Goal: Communication & Community: Answer question/provide support

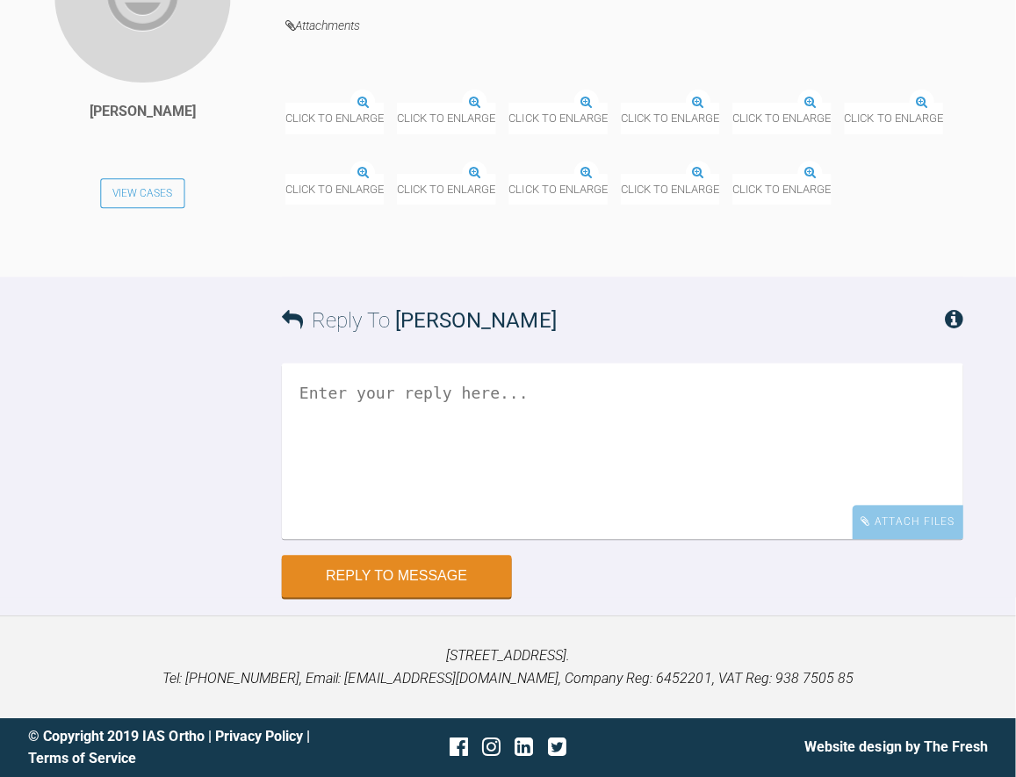
scroll to position [13878, 0]
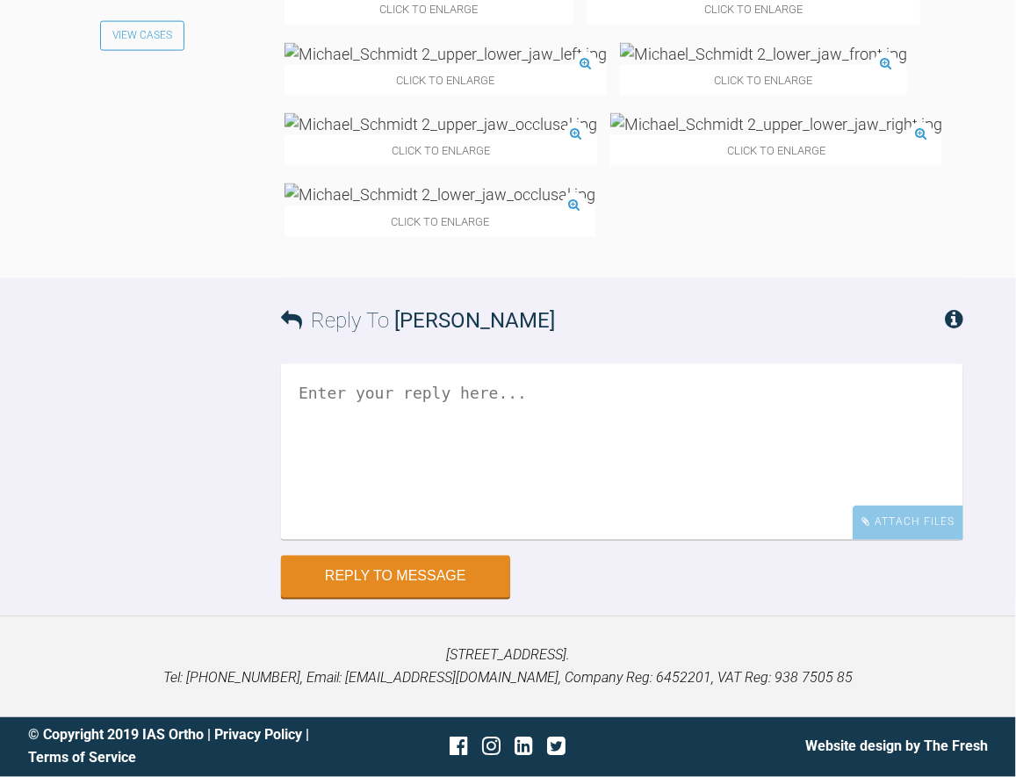
click at [597, 135] on img at bounding box center [441, 124] width 313 height 22
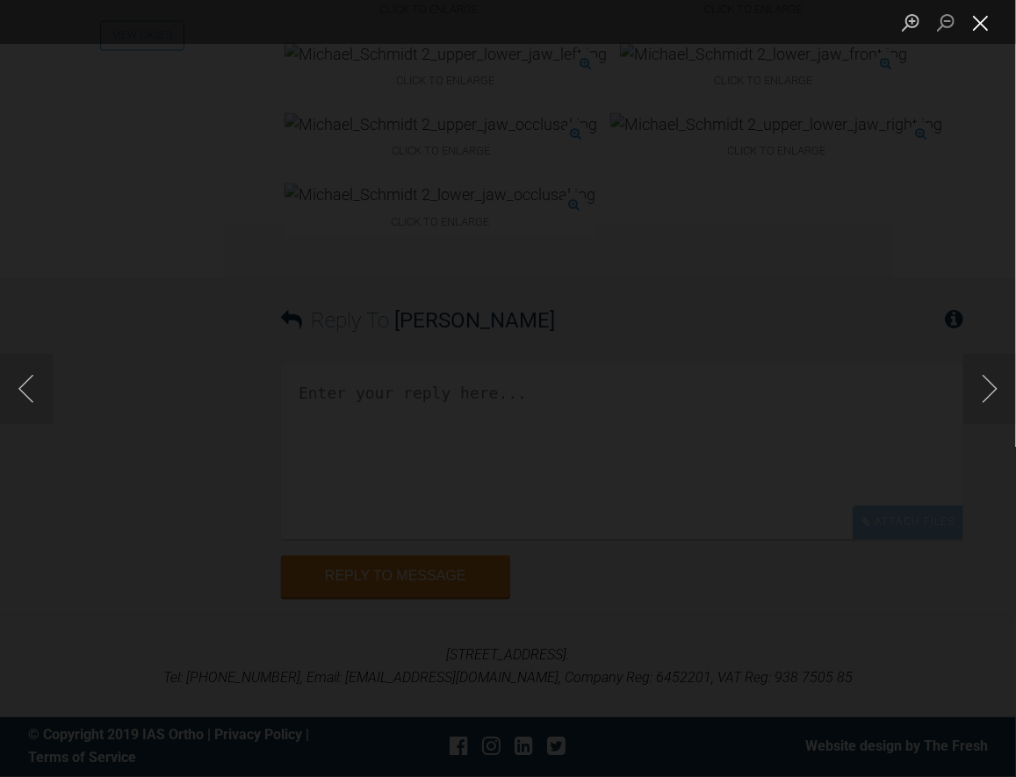
click at [981, 21] on button "Close lightbox" at bounding box center [981, 22] width 35 height 31
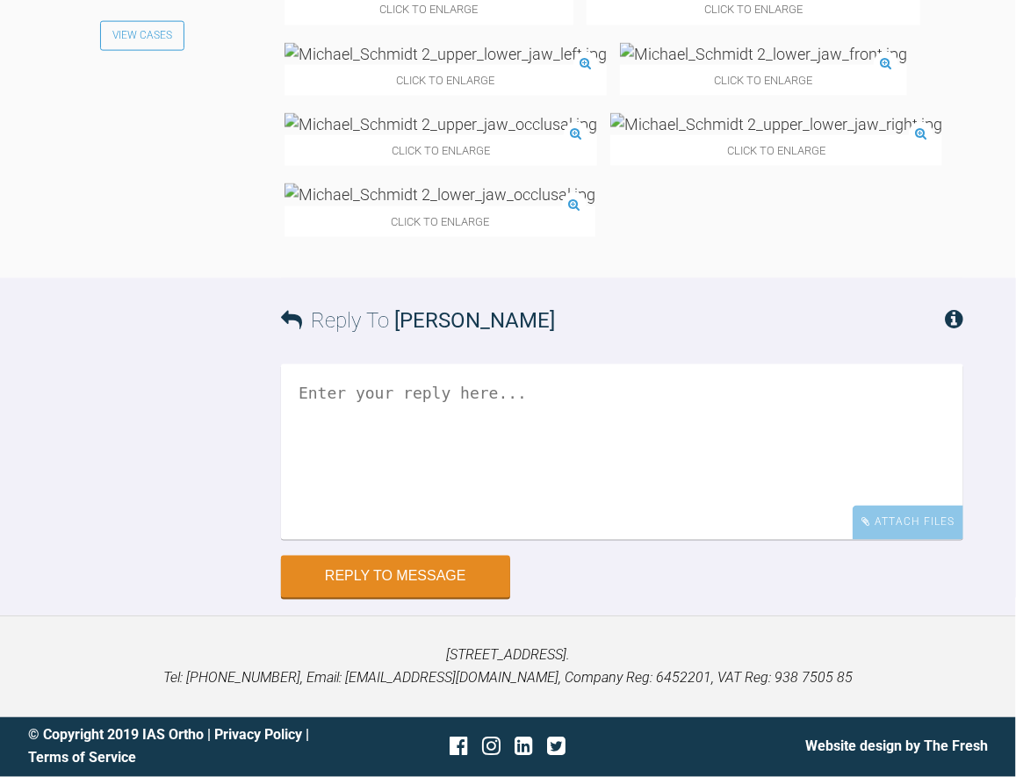
scroll to position [13790, 0]
click at [565, 206] on img at bounding box center [440, 195] width 311 height 22
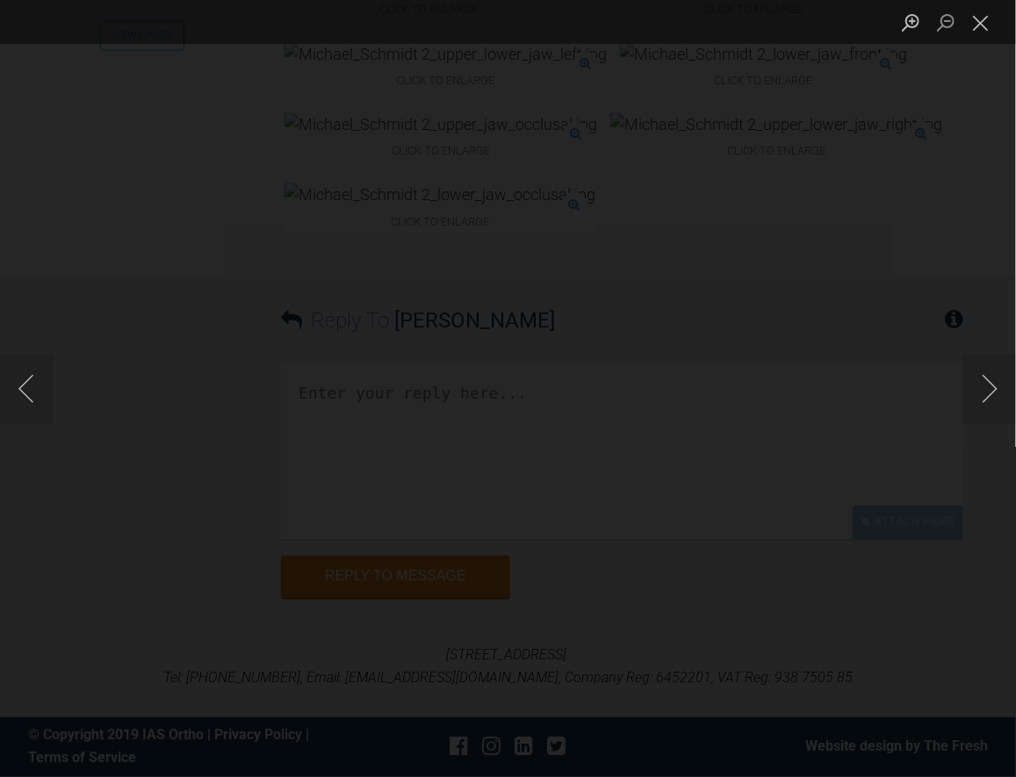
scroll to position [14053, 0]
click at [711, 93] on div "Lightbox" at bounding box center [508, 388] width 1016 height 777
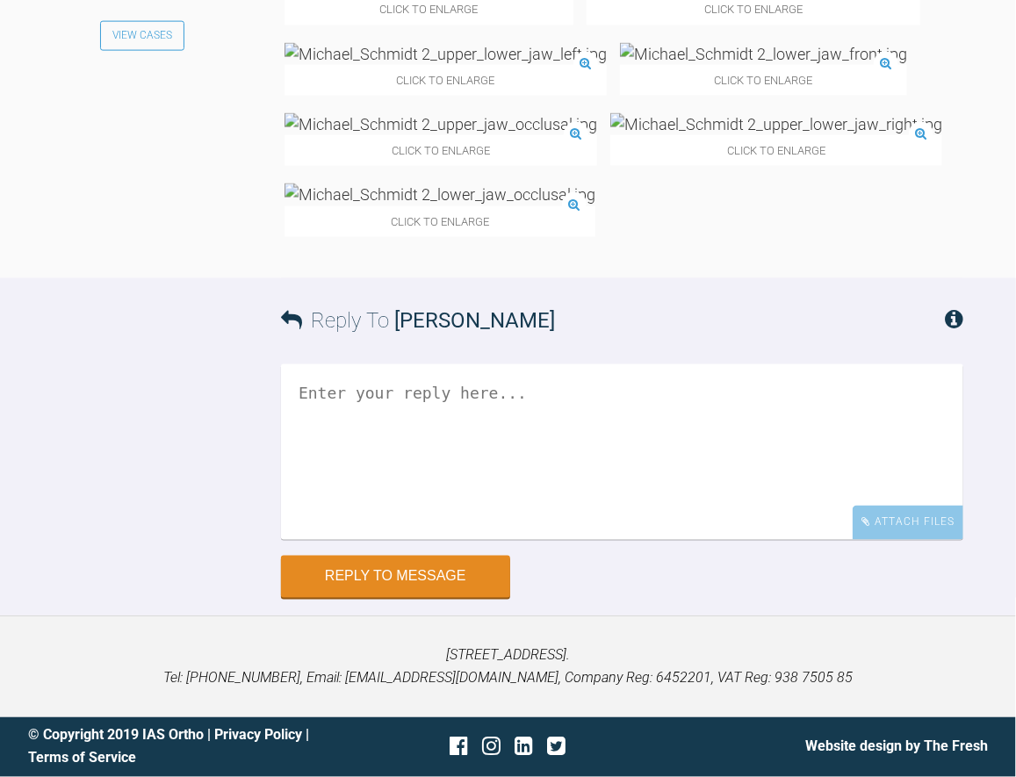
scroll to position [13965, 0]
click at [620, 65] on img at bounding box center [763, 54] width 287 height 22
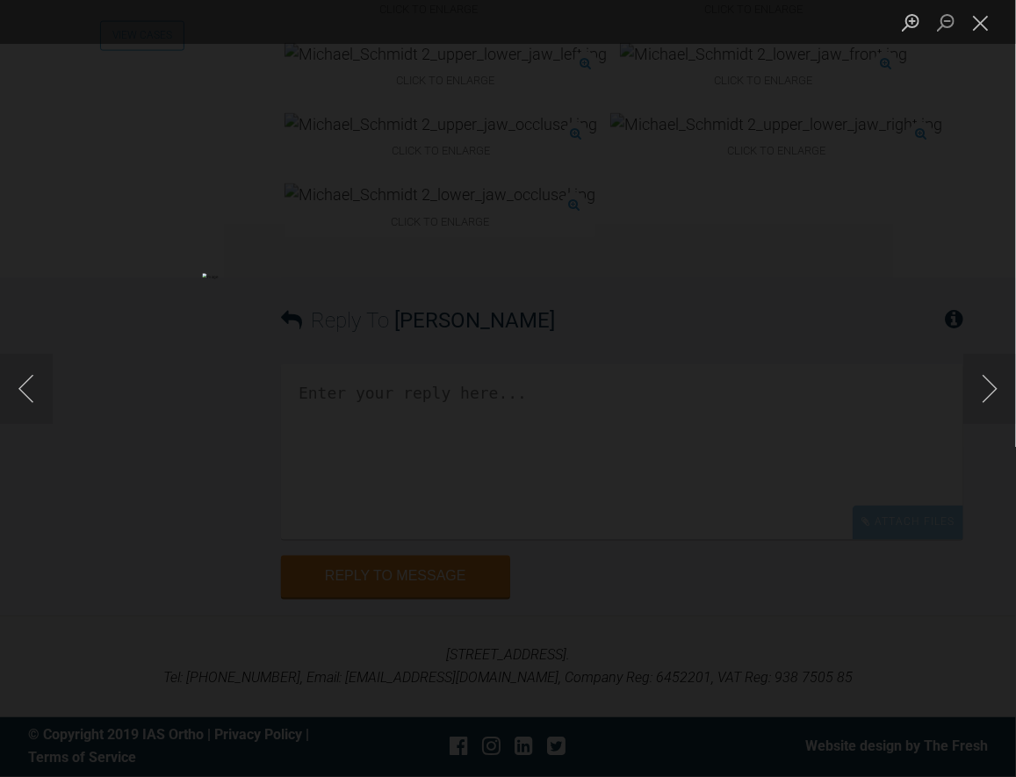
click at [762, 63] on div "Lightbox" at bounding box center [508, 388] width 1016 height 777
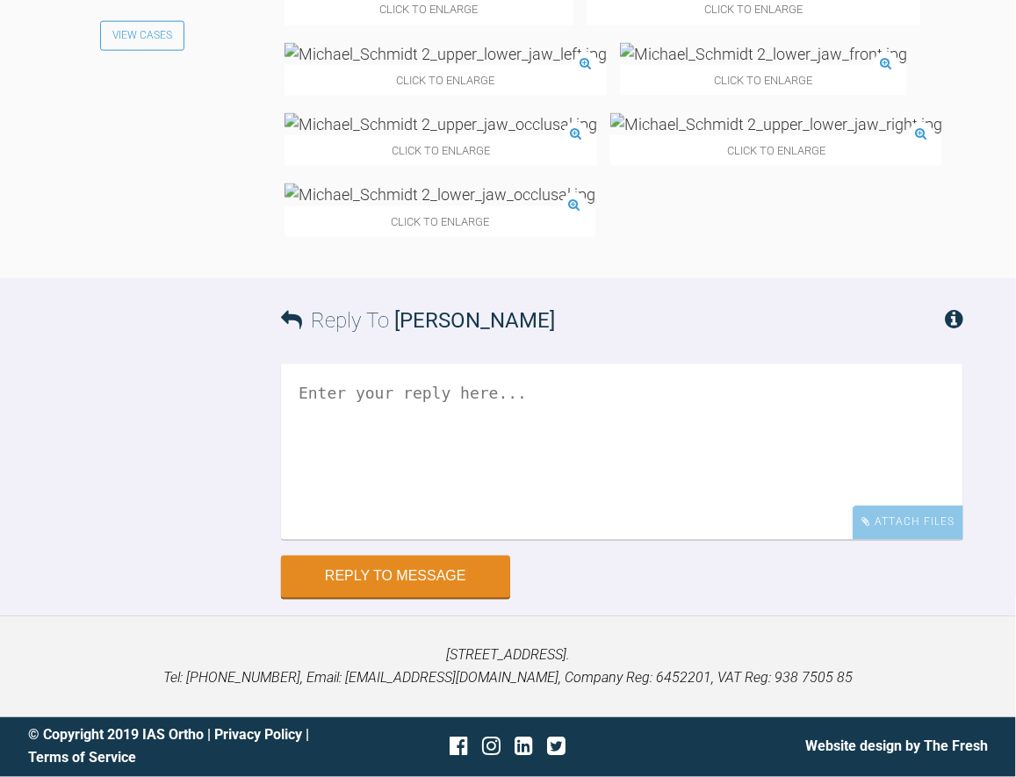
click at [529, 206] on img at bounding box center [440, 195] width 311 height 22
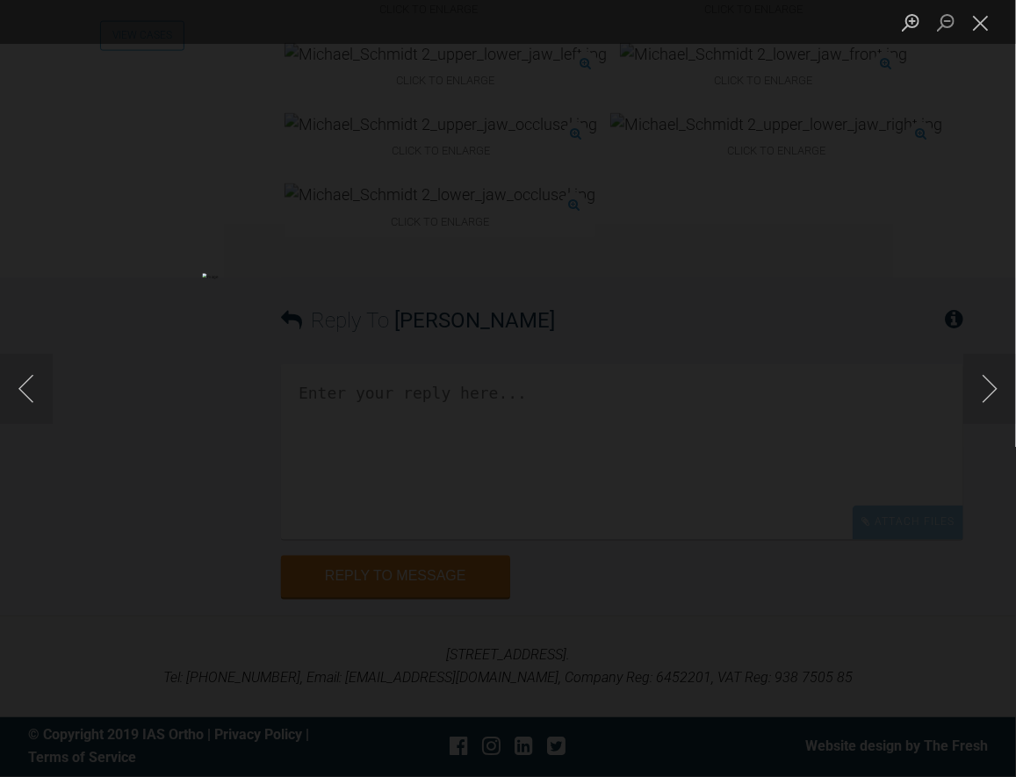
click at [712, 49] on div "Lightbox" at bounding box center [508, 388] width 1016 height 777
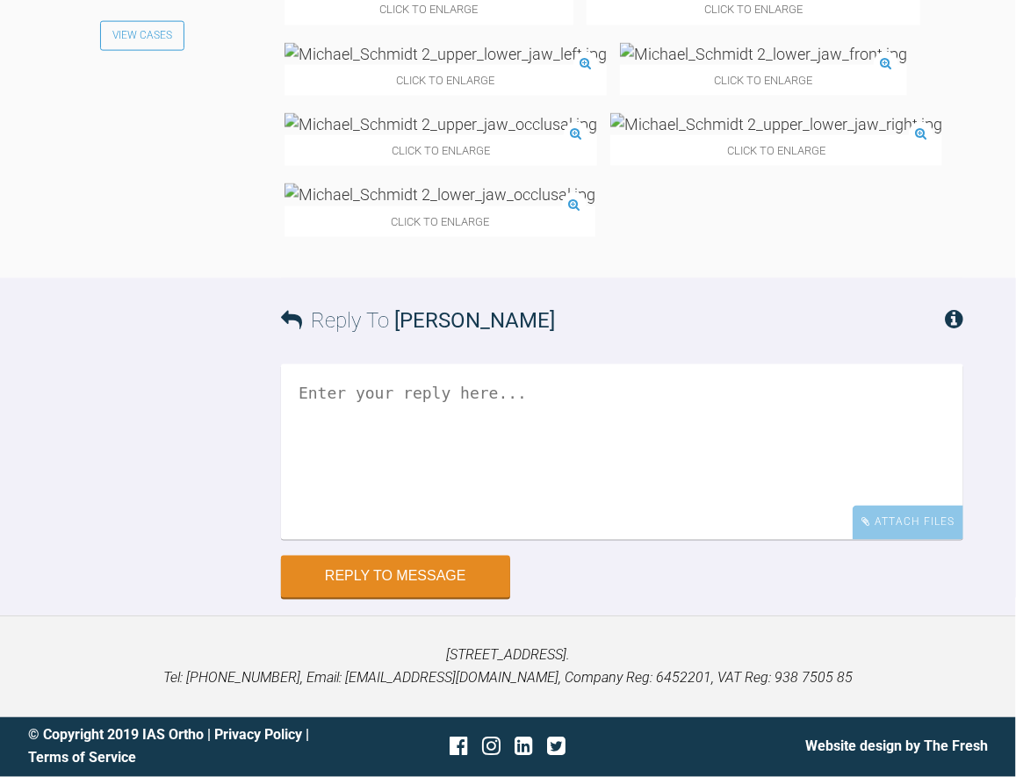
click at [597, 113] on img at bounding box center [441, 124] width 313 height 22
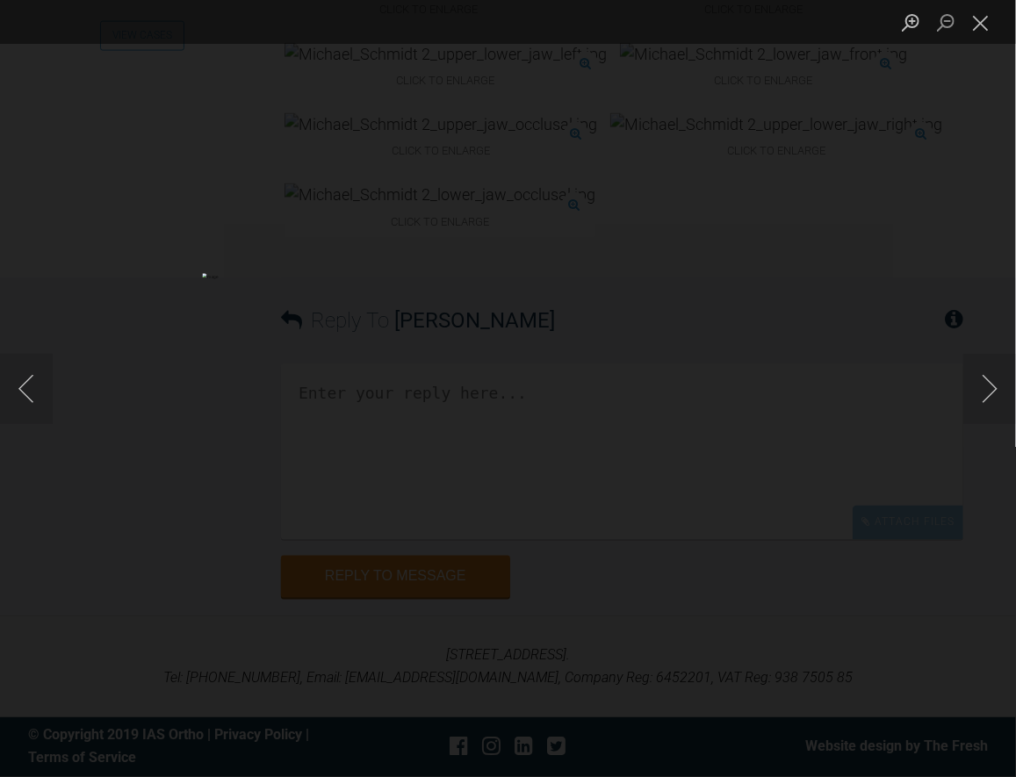
click at [733, 62] on div "Lightbox" at bounding box center [508, 388] width 1016 height 777
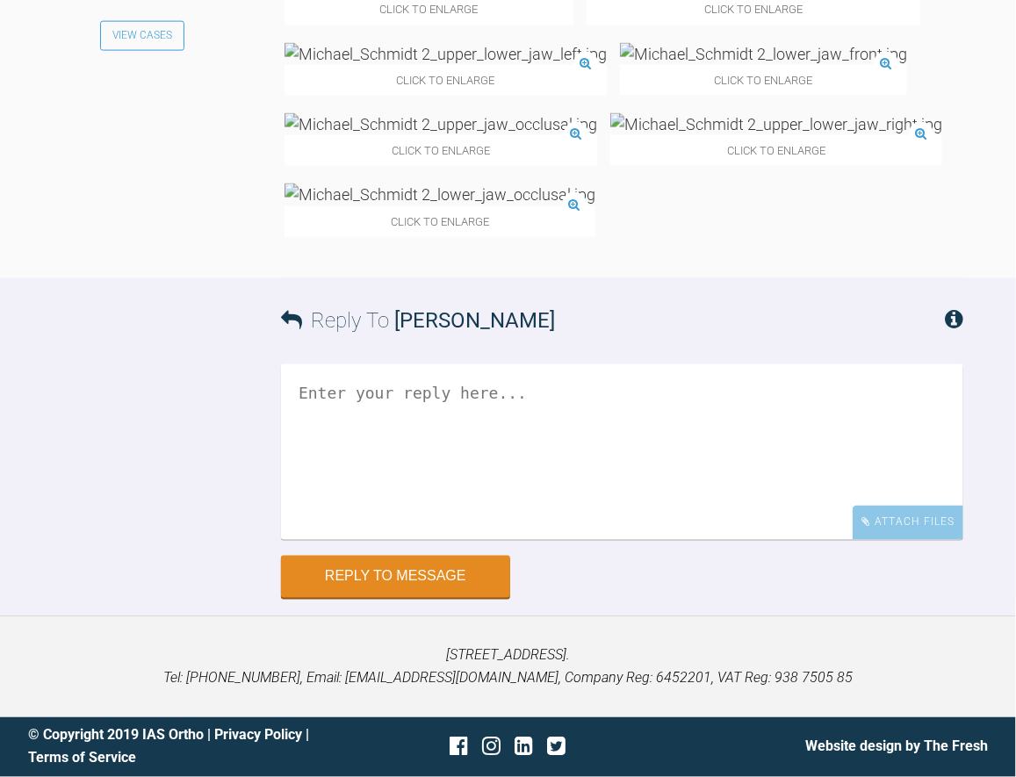
scroll to position [13614, 0]
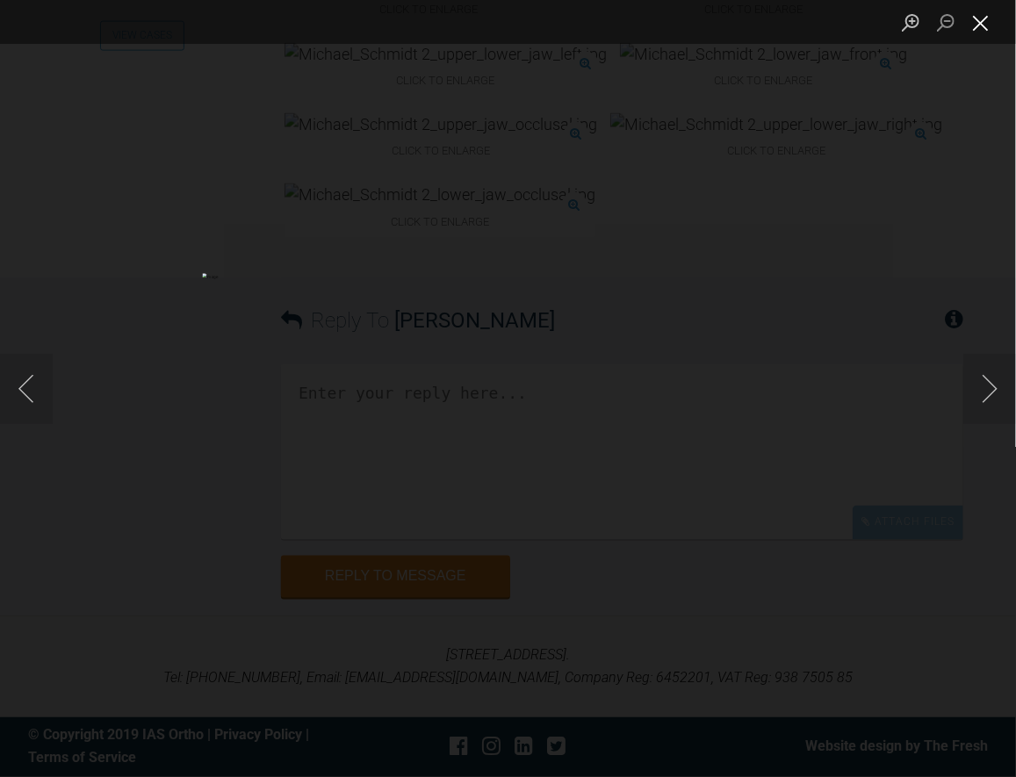
click at [984, 24] on button "Close lightbox" at bounding box center [981, 22] width 35 height 31
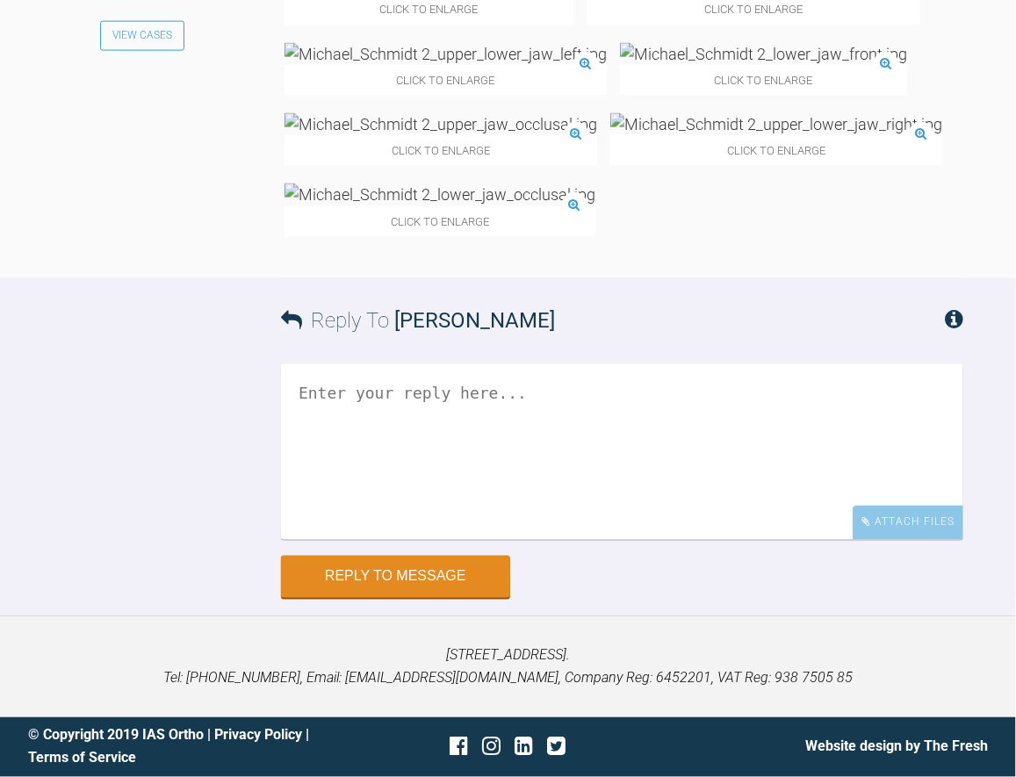
scroll to position [13702, 0]
click at [573, 206] on img at bounding box center [440, 195] width 311 height 22
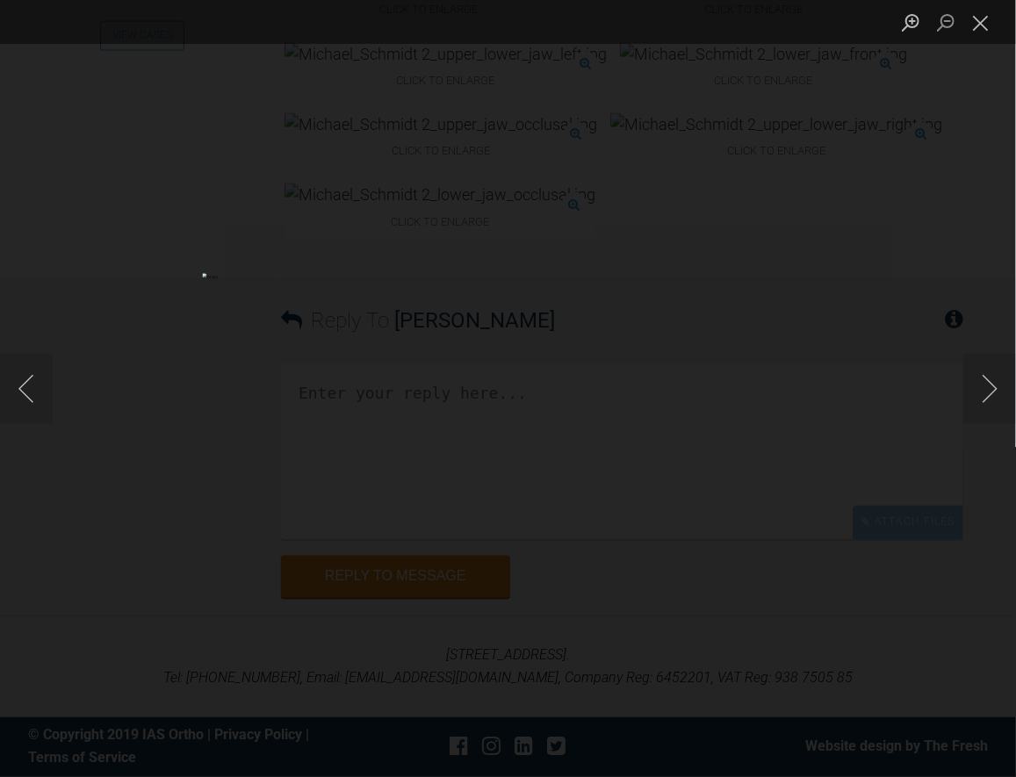
click at [986, 22] on button "Close lightbox" at bounding box center [981, 22] width 35 height 31
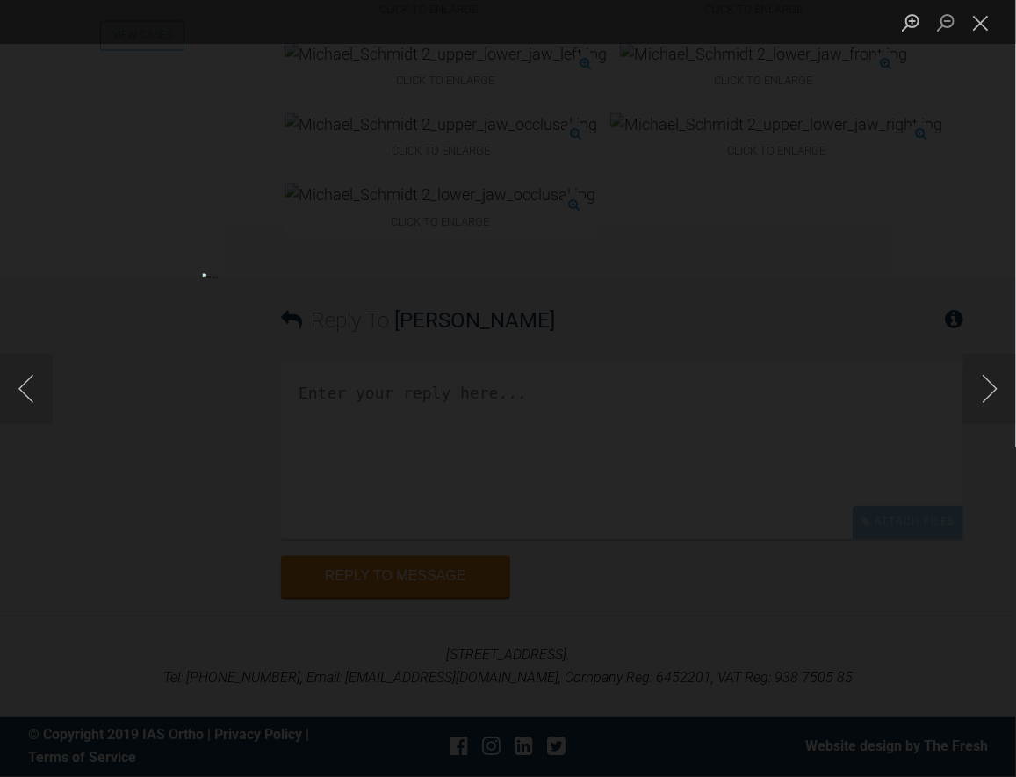
click at [697, 58] on div "Lightbox" at bounding box center [508, 388] width 1016 height 777
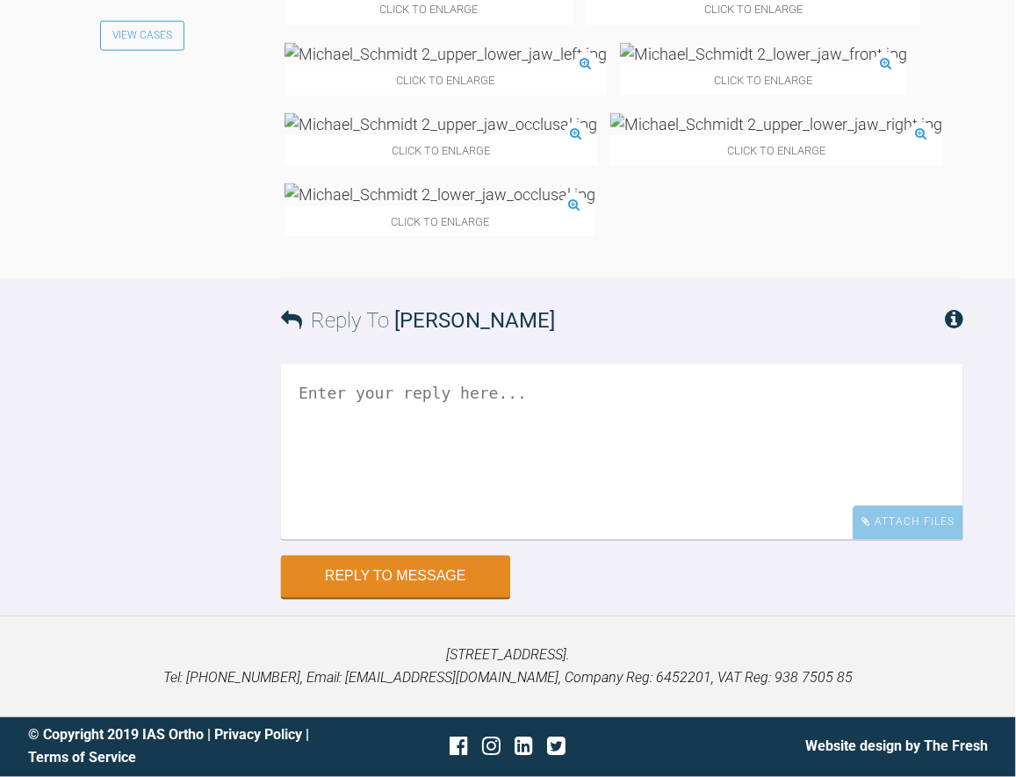
scroll to position [13351, 0]
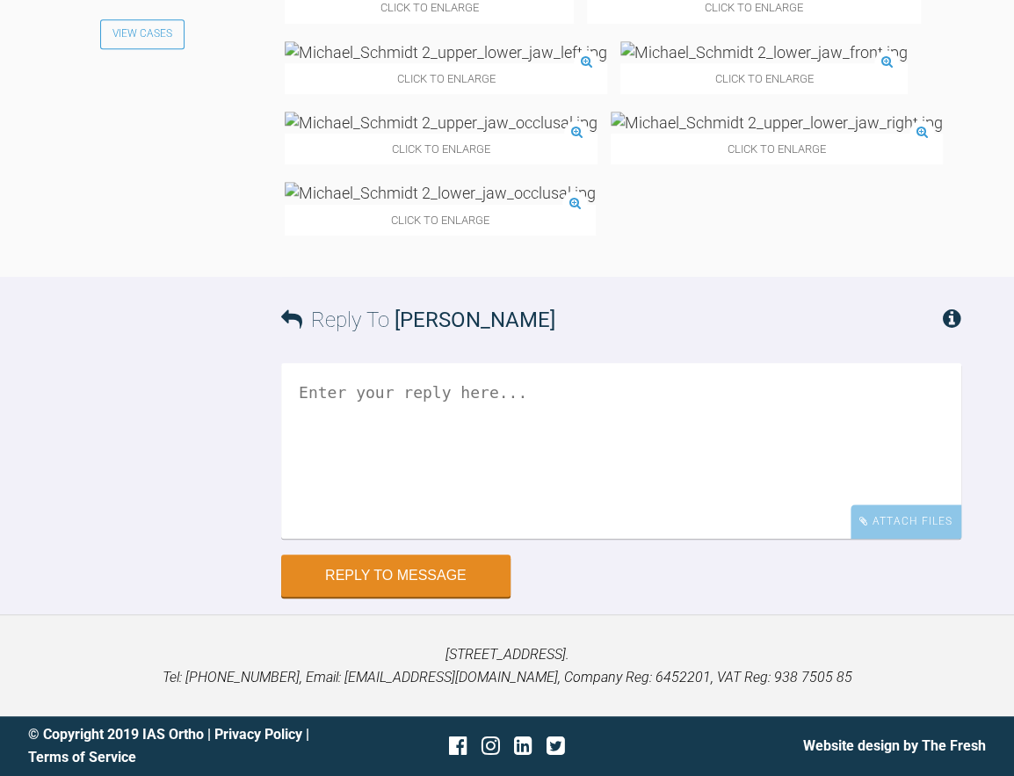
scroll to position [13869, 0]
click at [556, 204] on img at bounding box center [440, 193] width 311 height 22
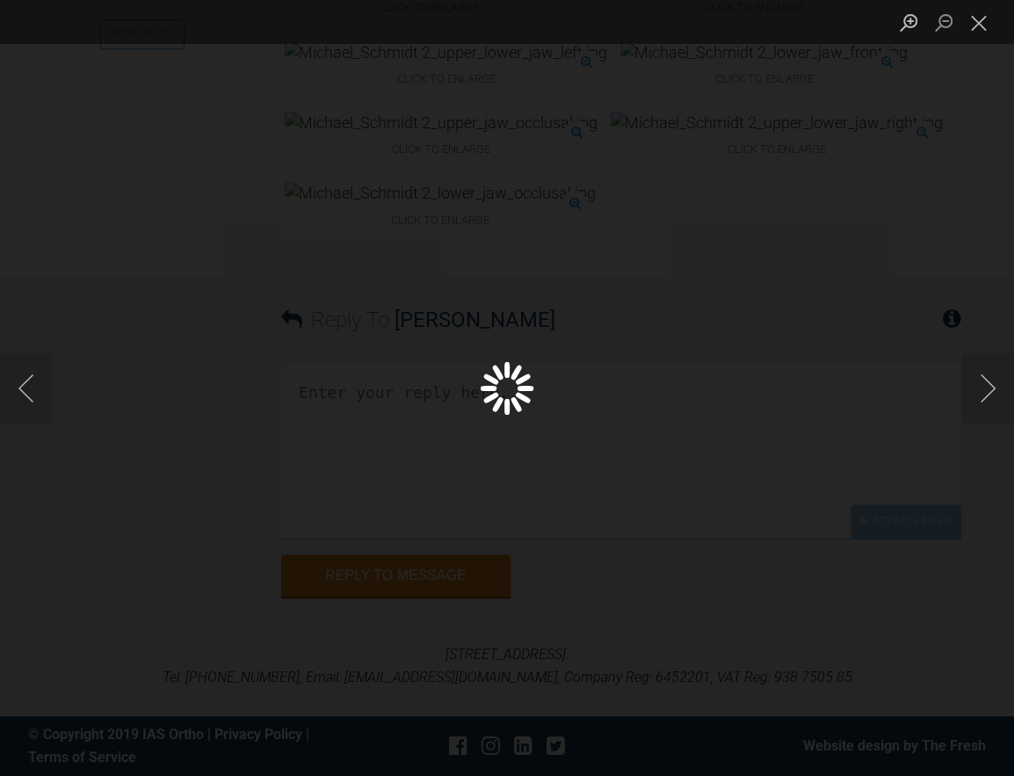
click at [556, 411] on div "Lightbox" at bounding box center [507, 388] width 1014 height 776
click at [733, 76] on div "Lightbox" at bounding box center [507, 388] width 1014 height 776
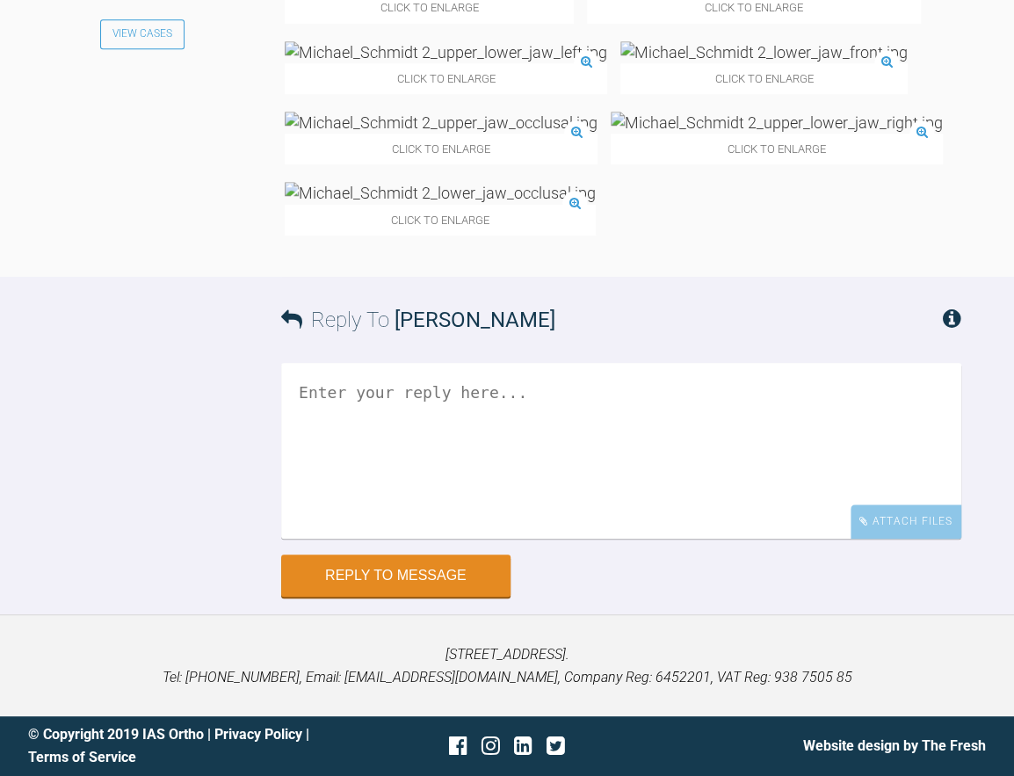
click at [584, 204] on img at bounding box center [440, 193] width 311 height 22
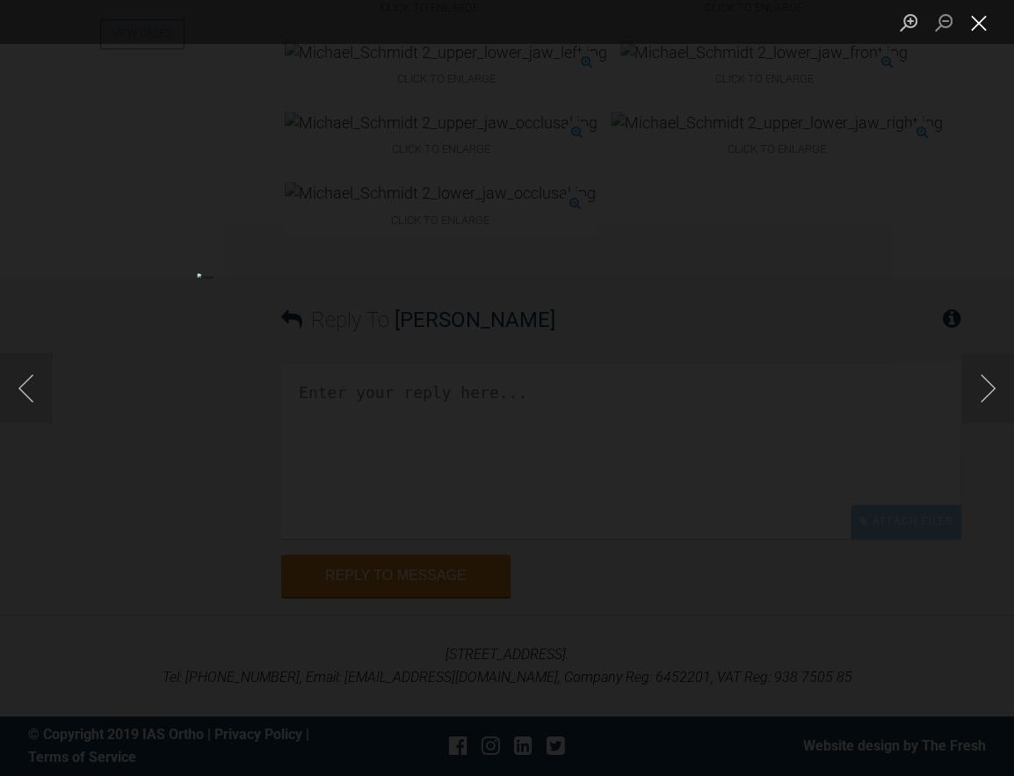
click at [975, 22] on button "Close lightbox" at bounding box center [978, 22] width 35 height 31
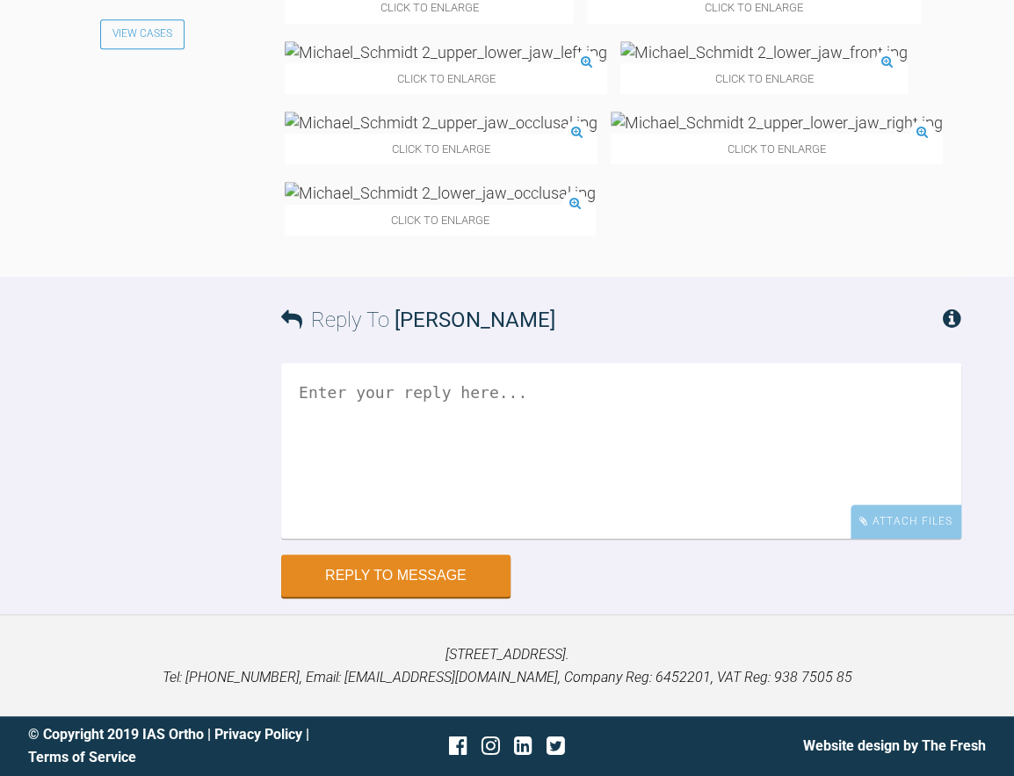
click at [342, 538] on textarea at bounding box center [621, 451] width 680 height 176
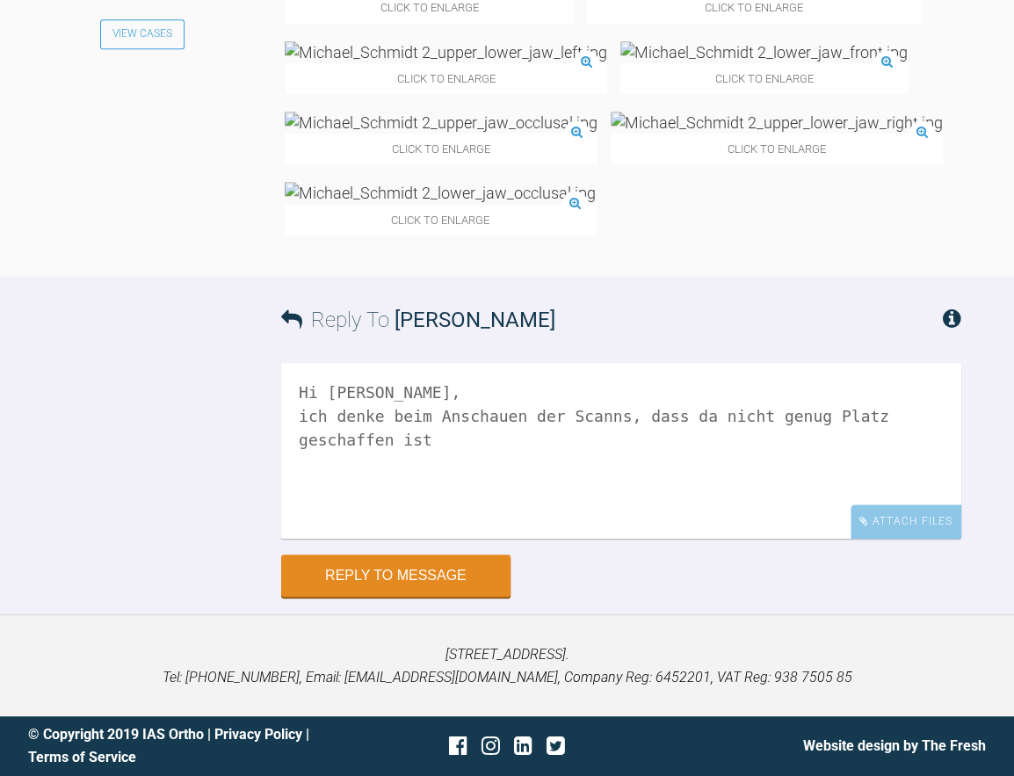
click at [340, 538] on textarea "Hi [PERSON_NAME], ich denke beim Anschauen der Scanns, dass da nicht genug Plat…" at bounding box center [621, 451] width 680 height 176
click at [325, 538] on textarea "Hi [PERSON_NAME], ich denke beim Anschauen der Scanns, dass da nicht genug Plat…" at bounding box center [621, 451] width 680 height 176
click at [575, 538] on textarea "Hi [PERSON_NAME], ich denke beim Anschauen der Scanns, dass da nicht genug Plat…" at bounding box center [621, 451] width 680 height 176
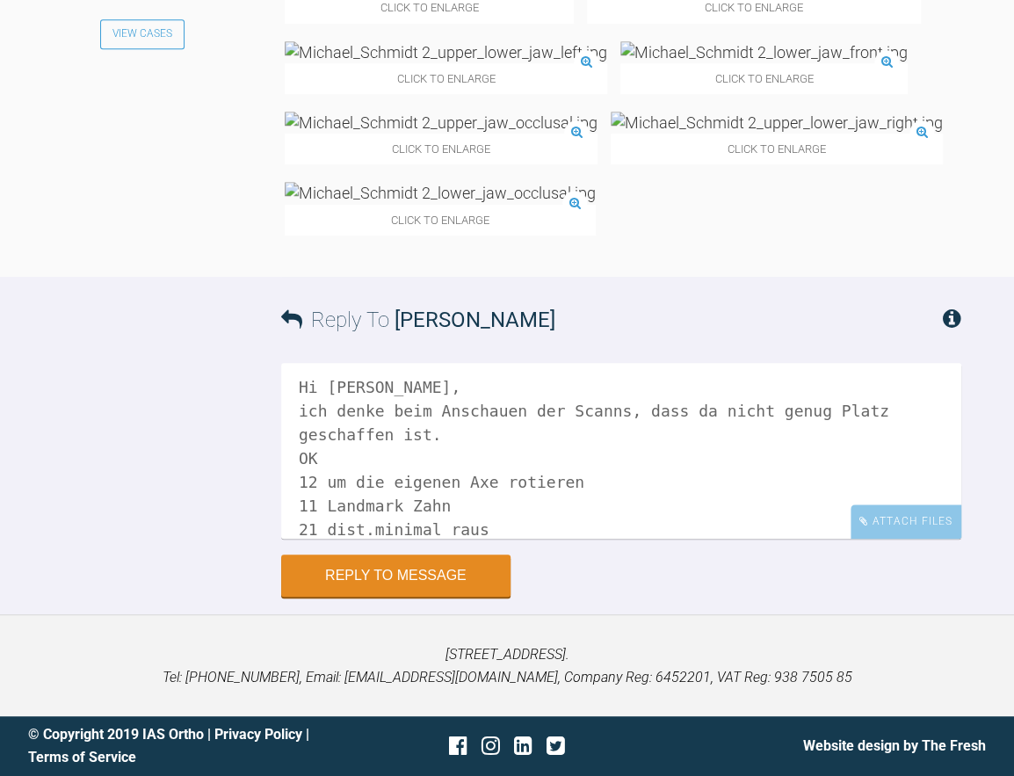
scroll to position [30, 0]
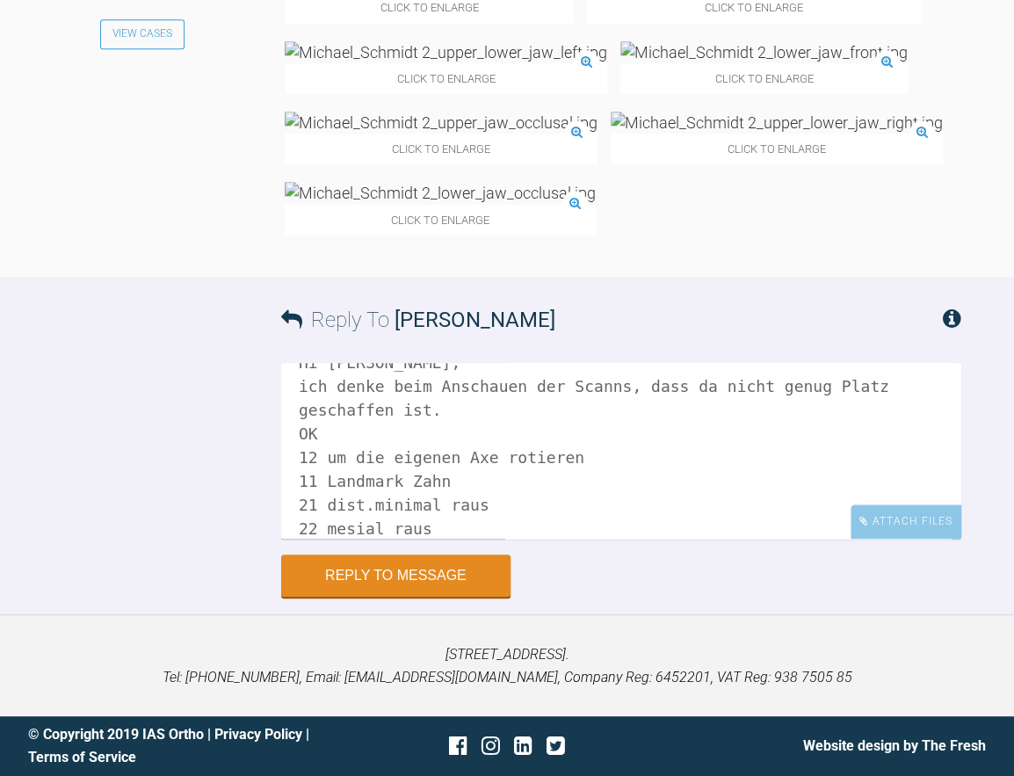
click at [366, 538] on textarea "Hi [PERSON_NAME], ich denke beim Anschauen der Scanns, dass da nicht genug Plat…" at bounding box center [621, 451] width 680 height 176
click at [358, 538] on textarea "Hi [PERSON_NAME], ich denke beim Anschauen der Scanns, dass da nicht genug Plat…" at bounding box center [621, 451] width 680 height 176
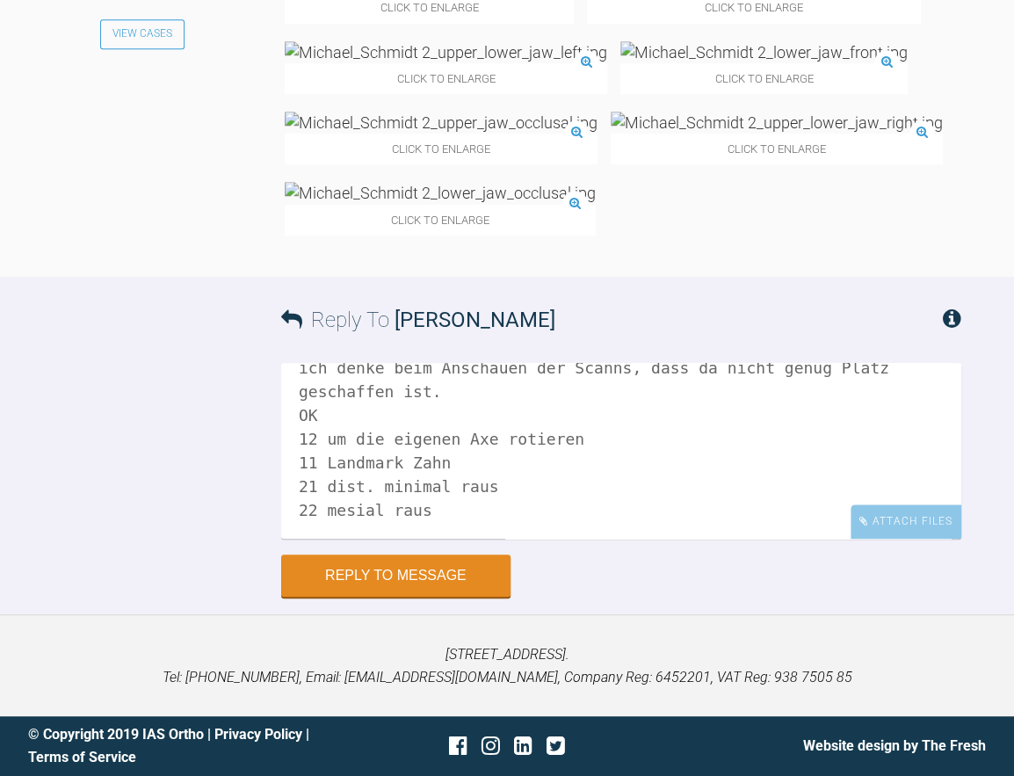
scroll to position [13957, 0]
click at [431, 538] on textarea "Hi [PERSON_NAME], ich denke beim Anschauen der Scanns, dass da nicht genug Plat…" at bounding box center [621, 451] width 680 height 176
click at [444, 538] on textarea "Hi [PERSON_NAME], ich denke beim Anschauen der Scanns, dass da nicht genug Plat…" at bounding box center [621, 451] width 680 height 176
click at [445, 528] on textarea "Hi [PERSON_NAME], ich denke beim Anschauen der Scanns, dass da nicht genug Plat…" at bounding box center [621, 451] width 680 height 176
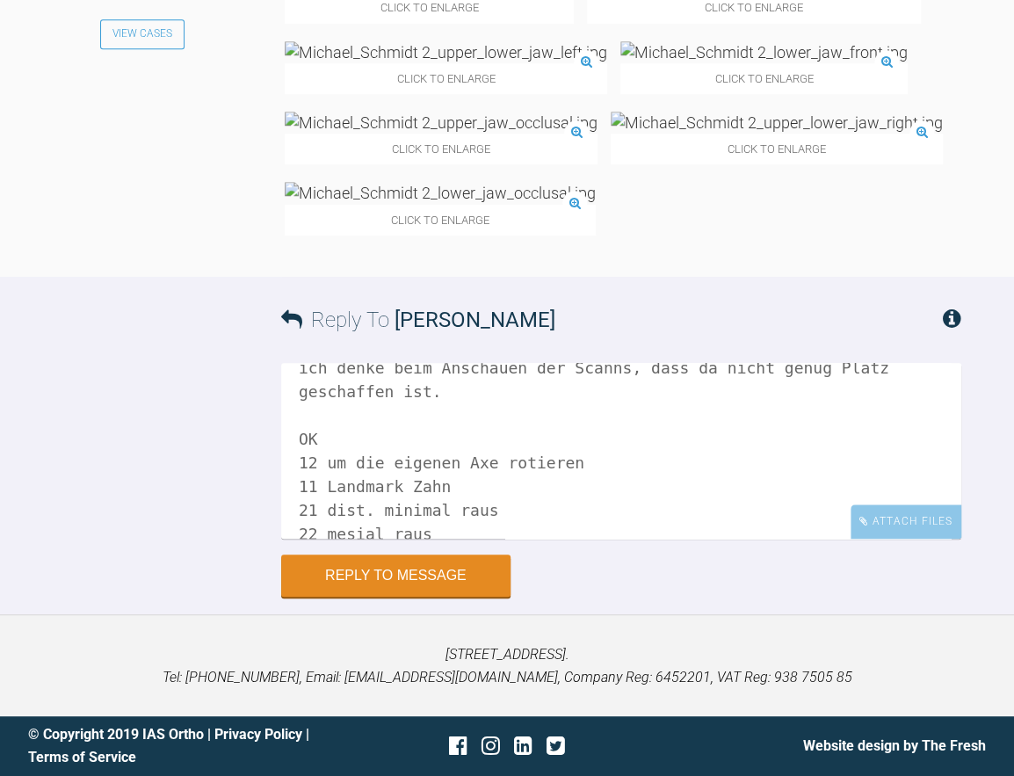
scroll to position [72, 0]
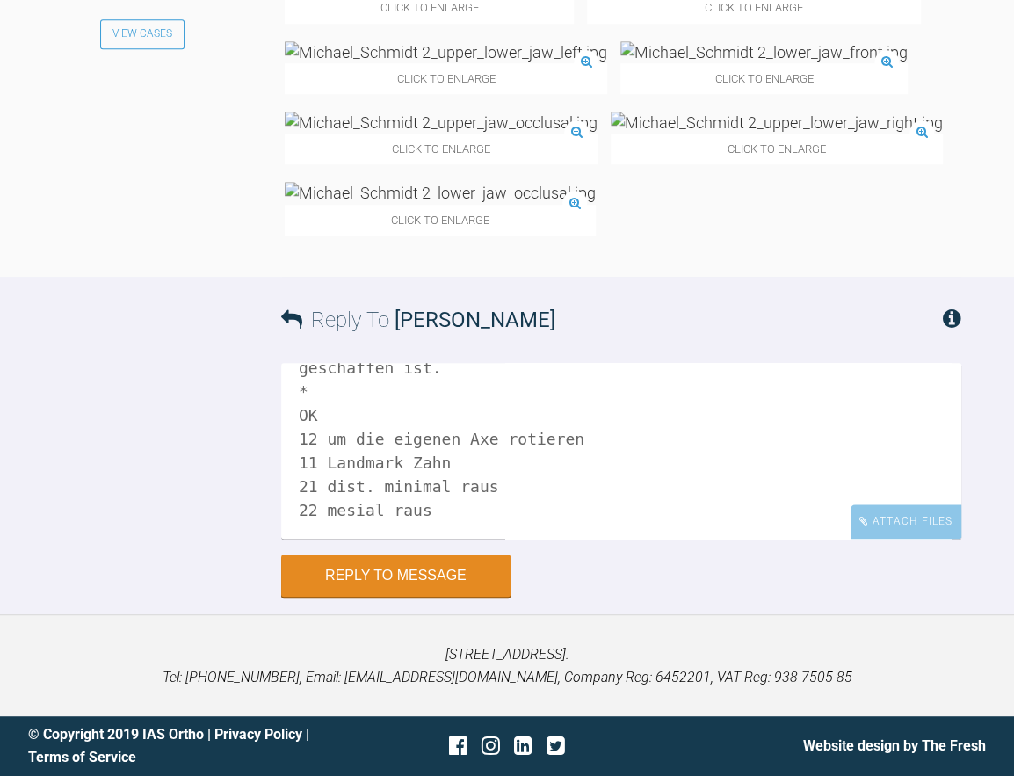
click at [469, 538] on textarea "Hi [PERSON_NAME], ich denke beim Anschauen der Scanns, dass da nicht genug Plat…" at bounding box center [621, 451] width 680 height 176
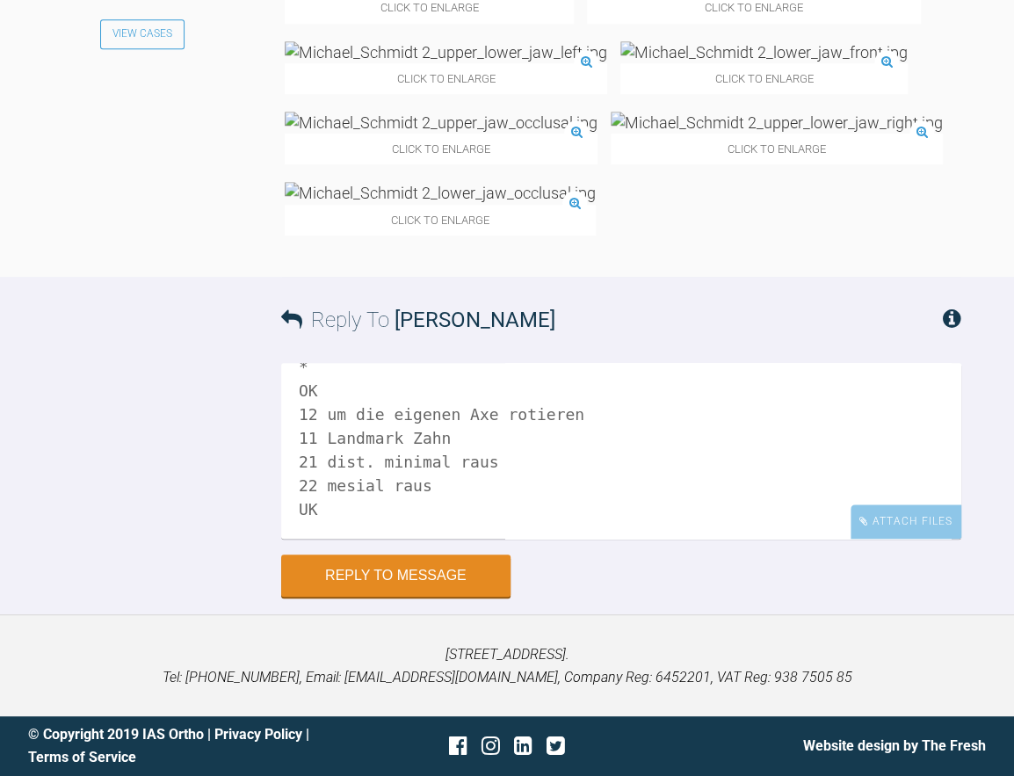
click at [426, 538] on textarea "Hi [PERSON_NAME], ich denke beim Anschauen der Scanns, dass da nicht genug Plat…" at bounding box center [621, 451] width 680 height 176
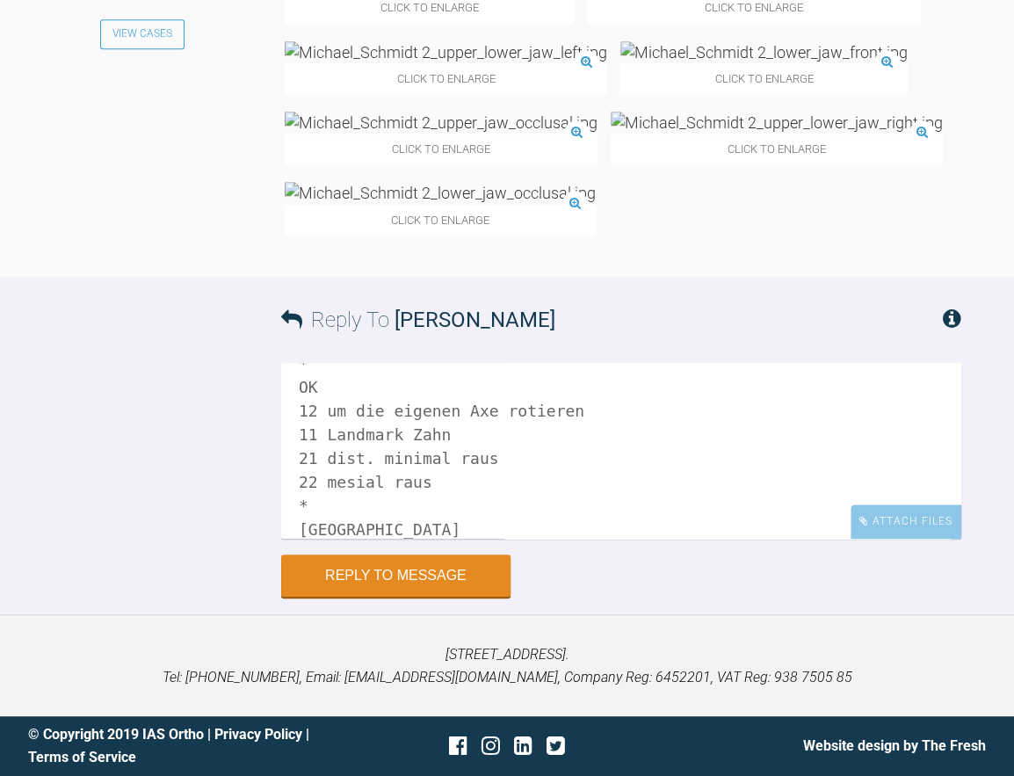
scroll to position [143, 0]
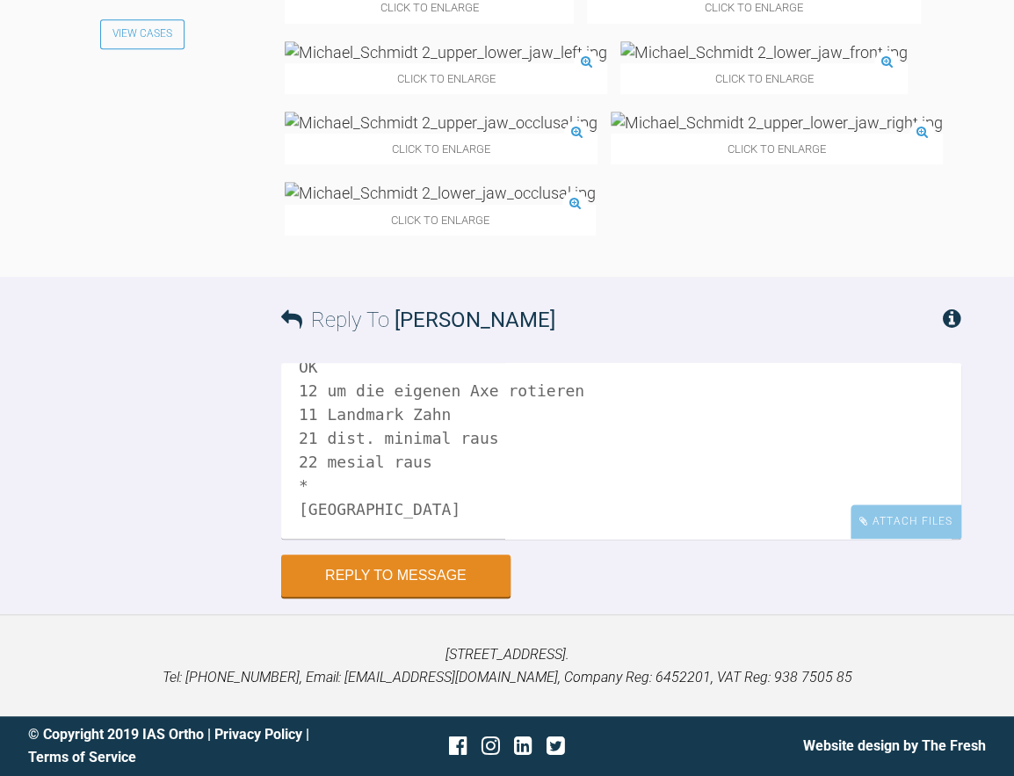
click at [319, 538] on textarea "Hi [PERSON_NAME], ich denke beim Anschauen der Scanns, dass da nicht genug Plat…" at bounding box center [621, 451] width 680 height 176
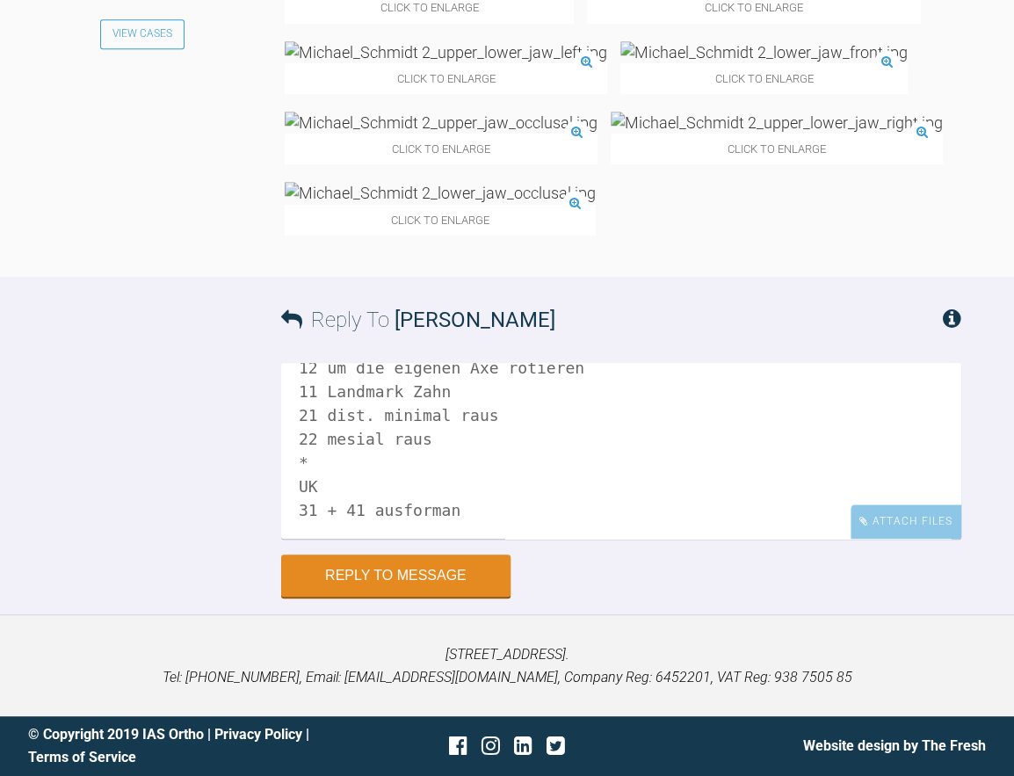
click at [430, 538] on textarea "Hi [PERSON_NAME], ich denke beim Anschauen der Scanns, dass da nicht genug Plat…" at bounding box center [621, 451] width 680 height 176
click at [451, 538] on textarea "Hi [PERSON_NAME], ich denke beim Anschauen der Scanns, dass da nicht genug Plat…" at bounding box center [621, 451] width 680 height 176
click at [525, 538] on textarea "Hi [PERSON_NAME], ich denke beim Anschauen der Scanns, dass da nicht genug Plat…" at bounding box center [621, 451] width 680 height 176
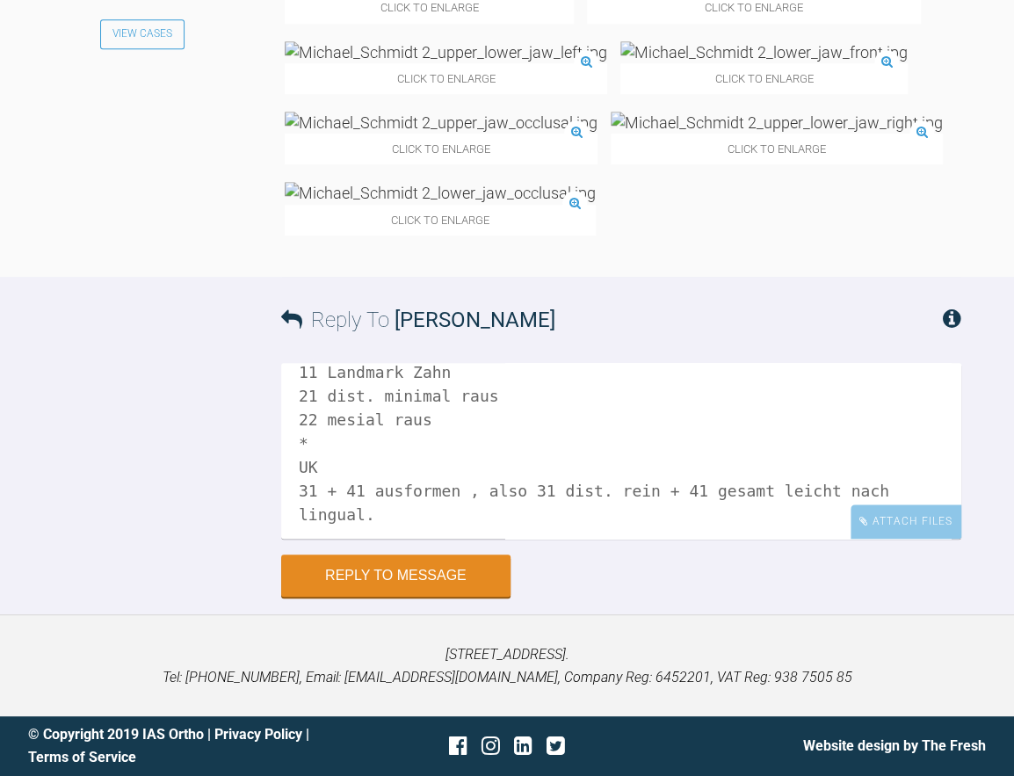
scroll to position [167, 0]
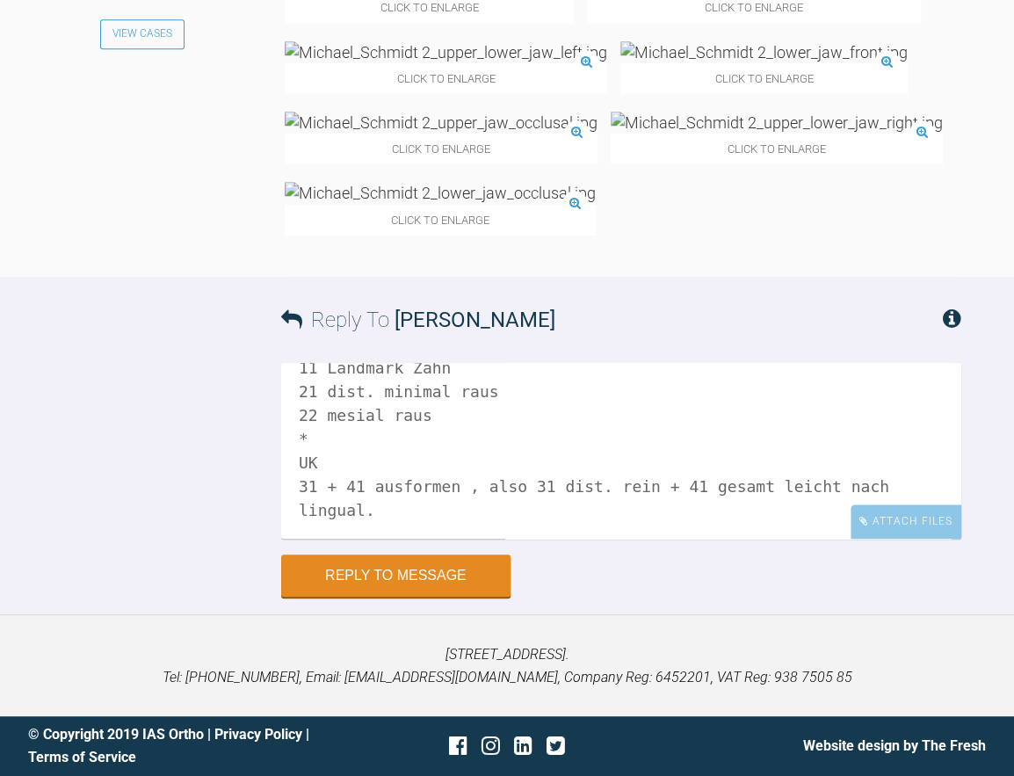
click at [311, 538] on textarea "Hi [PERSON_NAME], ich denke beim Anschauen der Scanns, dass da nicht genug Plat…" at bounding box center [621, 451] width 680 height 176
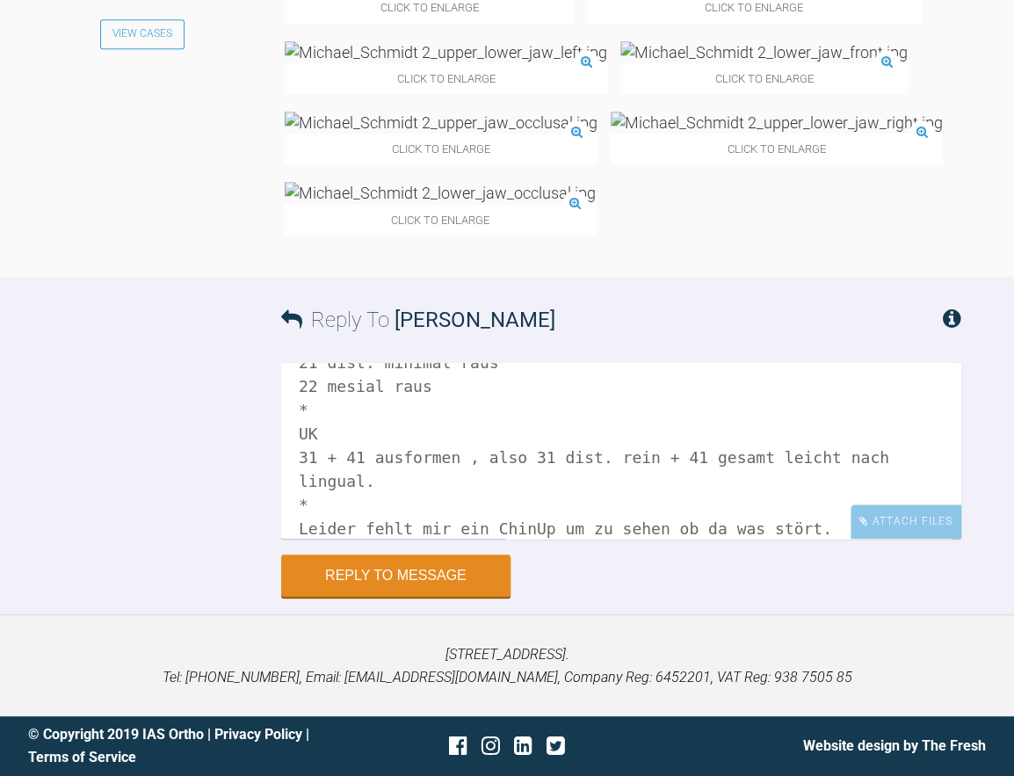
scroll to position [219, 0]
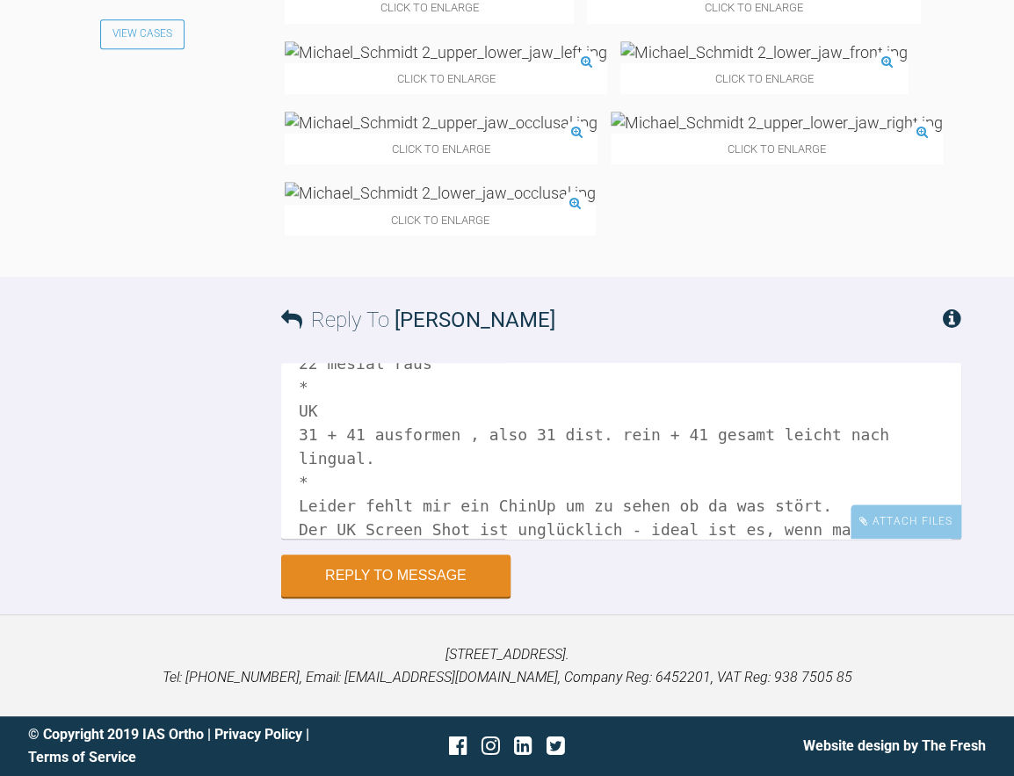
click at [359, 538] on textarea "Hi [PERSON_NAME], ich denke beim Anschauen der Scanns, dass da nicht genug Plat…" at bounding box center [621, 451] width 680 height 176
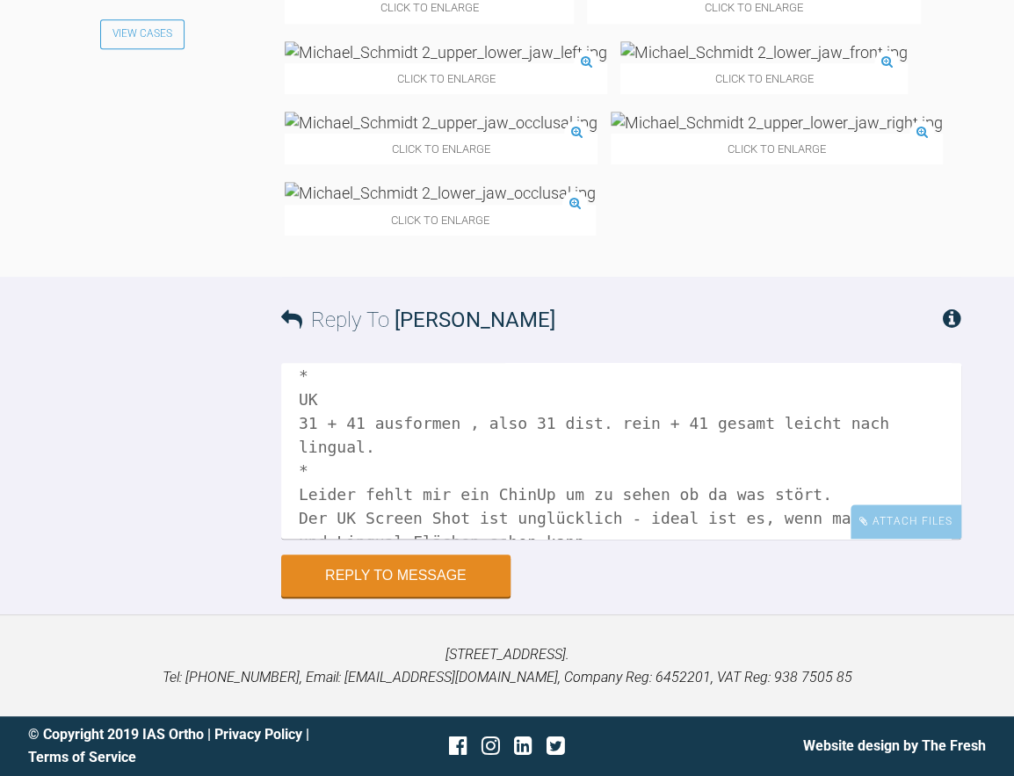
scroll to position [239, 0]
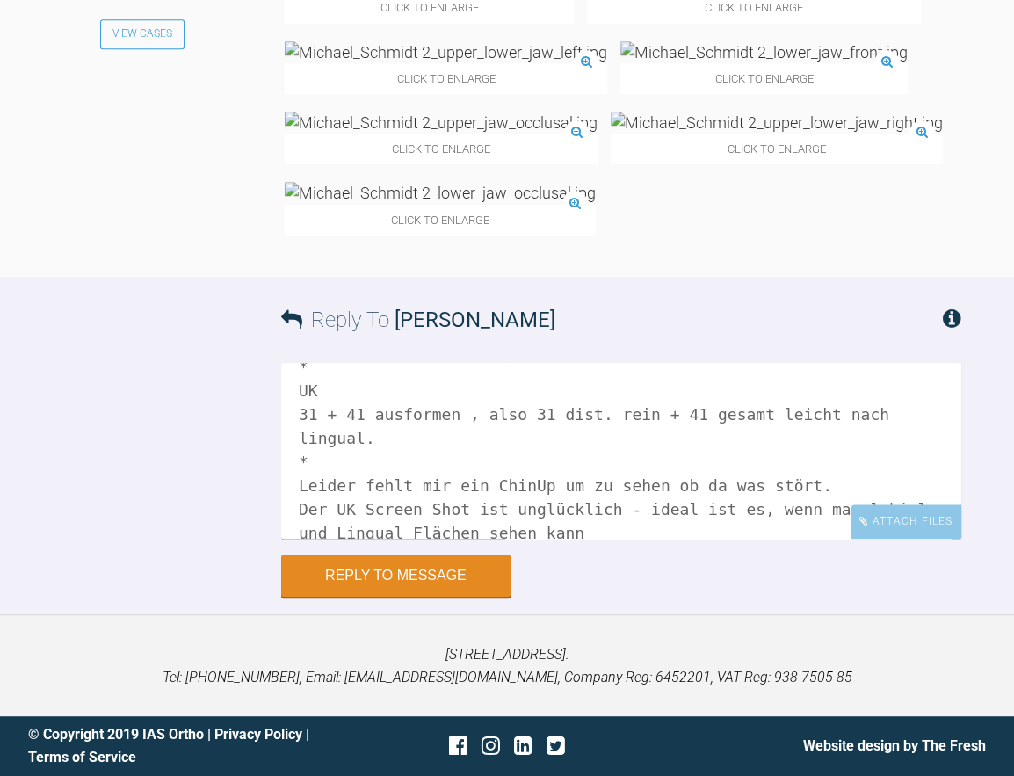
drag, startPoint x: 553, startPoint y: 648, endPoint x: 550, endPoint y: 639, distance: 9.5
click at [555, 538] on textarea "Hi [PERSON_NAME], ich denke beim Anschauen der Scanns, dass da nicht genug Plat…" at bounding box center [621, 451] width 680 height 176
click at [669, 538] on textarea "Hi [PERSON_NAME], ich denke beim Anschauen der Scanns, dass da nicht genug Plat…" at bounding box center [621, 451] width 680 height 176
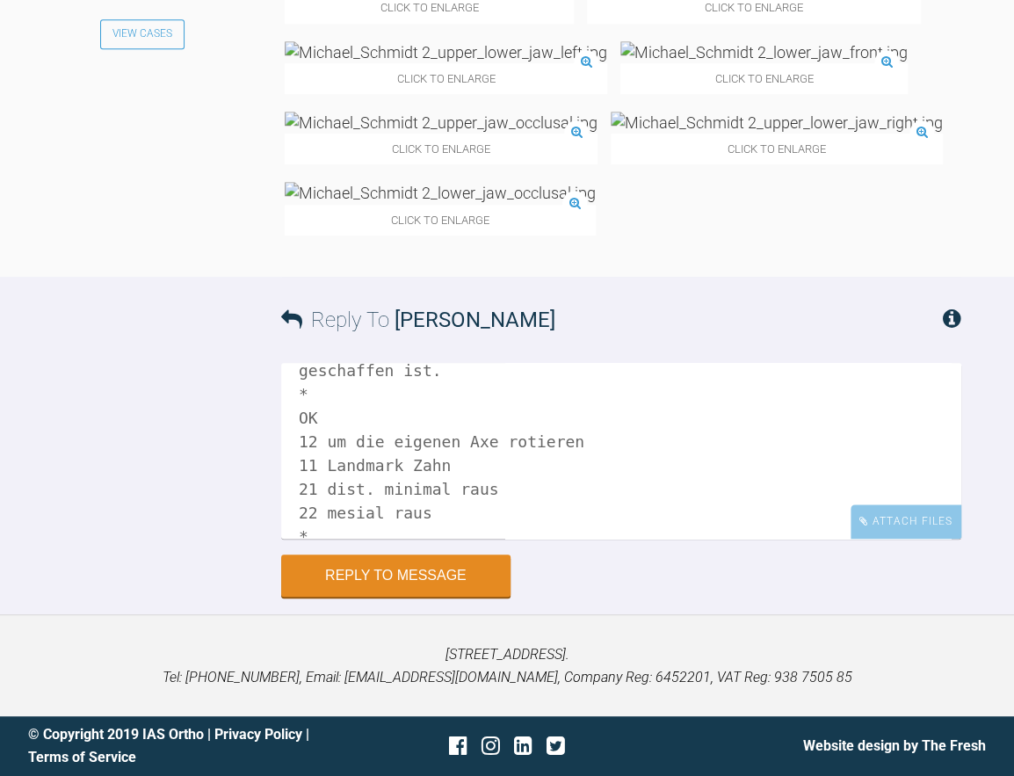
scroll to position [157, 0]
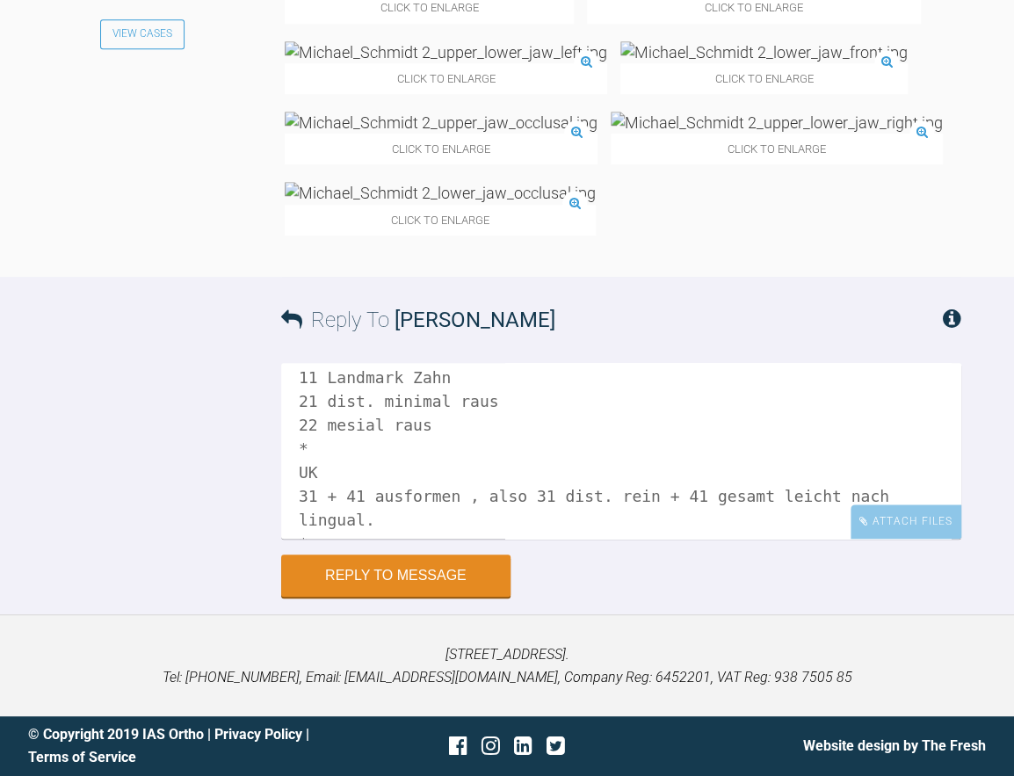
click at [451, 469] on textarea "Hi [PERSON_NAME], ich denke beim Anschauen der Scanns, dass da nicht genug Plat…" at bounding box center [621, 451] width 680 height 176
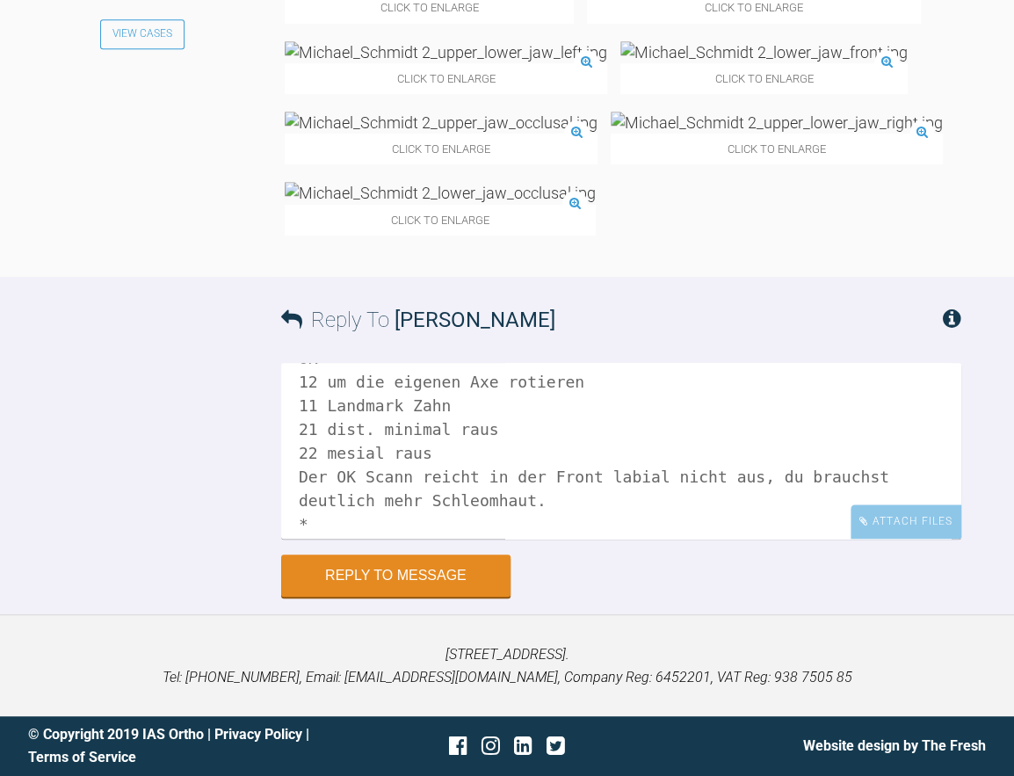
scroll to position [175, 0]
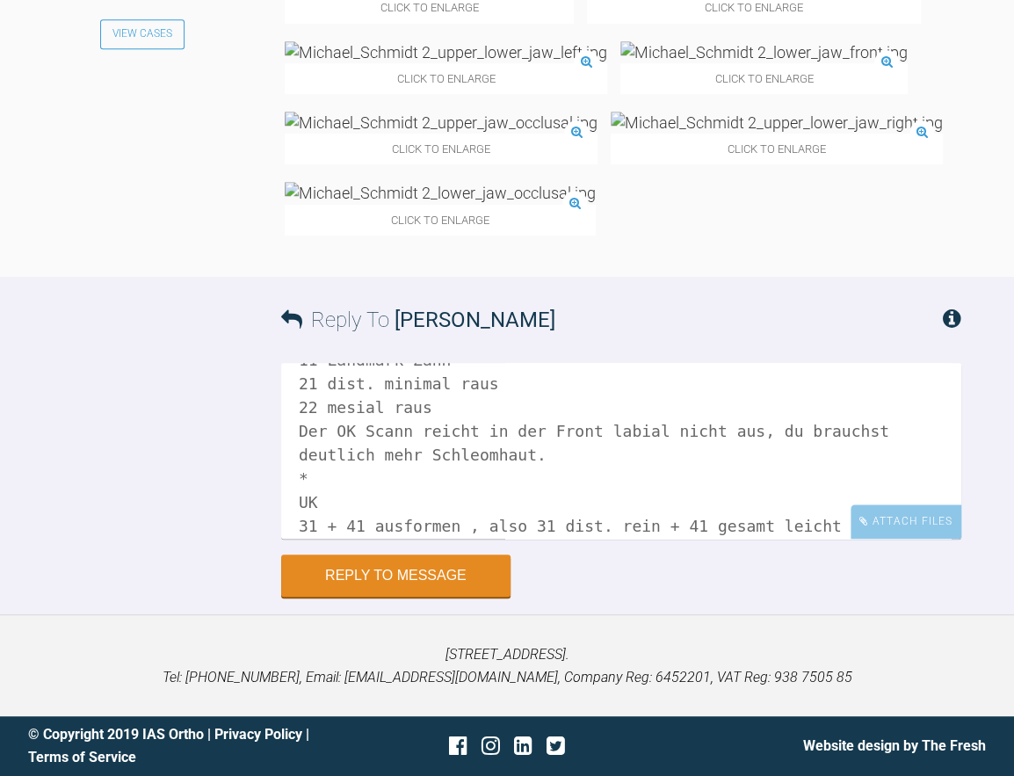
click at [392, 500] on textarea "Hi [PERSON_NAME], ich denke beim Anschauen der Scanns, dass da nicht genug Plat…" at bounding box center [621, 451] width 680 height 176
drag, startPoint x: 469, startPoint y: 488, endPoint x: 290, endPoint y: 469, distance: 180.1
click at [290, 469] on textarea "Hi [PERSON_NAME], ich denke beim Anschauen der Scanns, dass da nicht genug Plat…" at bounding box center [621, 451] width 680 height 176
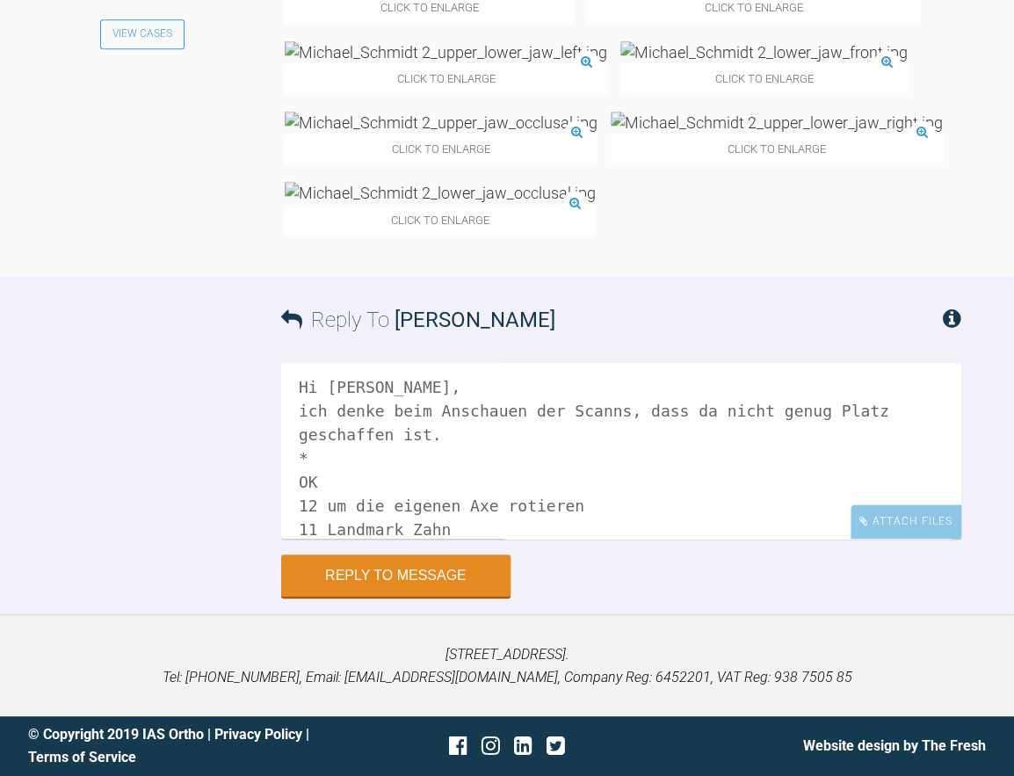
scroll to position [0, 0]
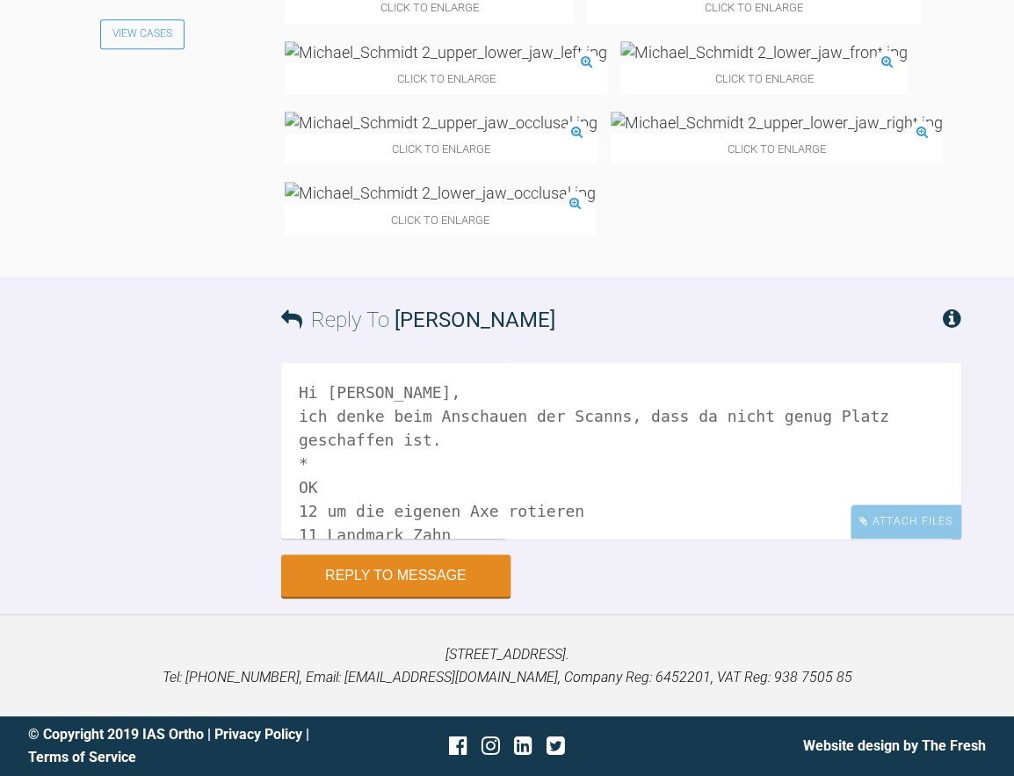
click at [466, 538] on textarea "Hi [PERSON_NAME], ich denke beim Anschauen der Scanns, dass da nicht genug Plat…" at bounding box center [621, 451] width 680 height 176
paste textarea "Der OK Scann reicht in der Front labial nicht aus, du brauchst deutlich mehr Sc…"
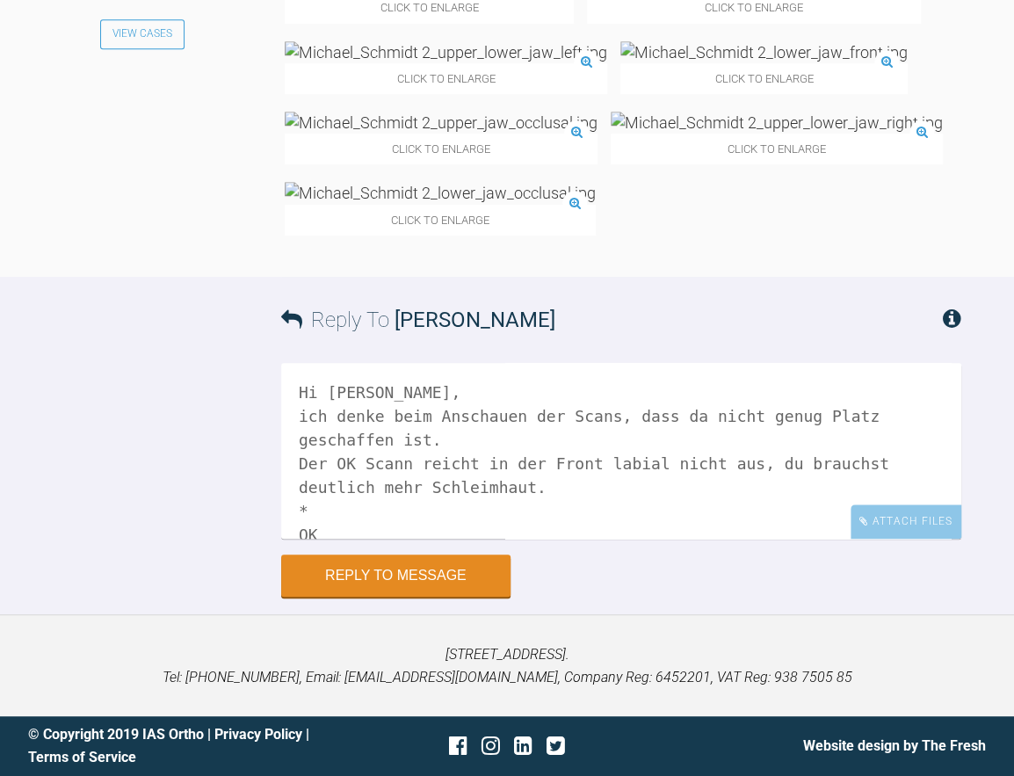
click at [479, 538] on textarea "Hi [PERSON_NAME], ich denke beim Anschauen der Scans, dass da nicht genug Platz…" at bounding box center [621, 451] width 680 height 176
click at [762, 538] on textarea "Hi [PERSON_NAME], ich denke beim Anschauen der Scans, dass da nicht genug Platz…" at bounding box center [621, 451] width 680 height 176
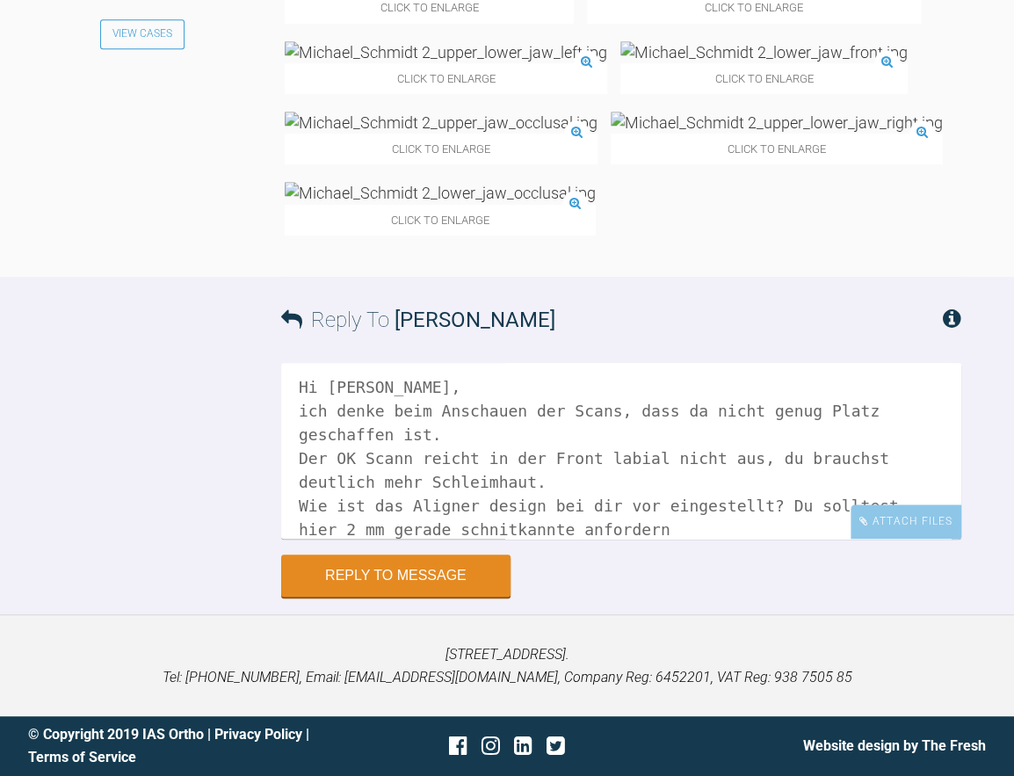
drag, startPoint x: 448, startPoint y: 661, endPoint x: 427, endPoint y: 660, distance: 21.1
click at [427, 538] on textarea "Hi [PERSON_NAME], ich denke beim Anschauen der Scans, dass da nicht genug Platz…" at bounding box center [621, 451] width 680 height 176
click at [394, 538] on textarea "Hi [PERSON_NAME], ich denke beim Anschauen der Scans, dass da nicht genug Platz…" at bounding box center [621, 451] width 680 height 176
click at [436, 538] on textarea "Hi [PERSON_NAME], ich denke beim Anschauen der Scans, dass da nicht genug Platz…" at bounding box center [621, 451] width 680 height 176
click at [477, 538] on textarea "Hi [PERSON_NAME], ich denke beim Anschauen der Scans, dass da nicht genug Platz…" at bounding box center [621, 451] width 680 height 176
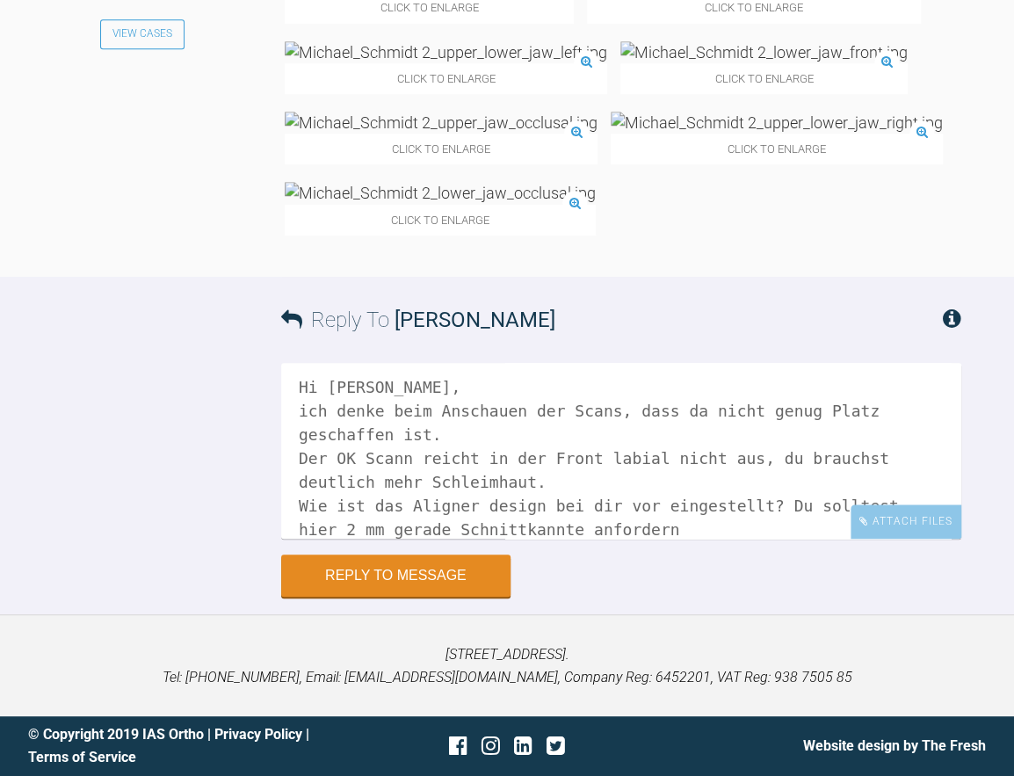
click at [629, 538] on textarea "Hi [PERSON_NAME], ich denke beim Anschauen der Scans, dass da nicht genug Platz…" at bounding box center [621, 451] width 680 height 176
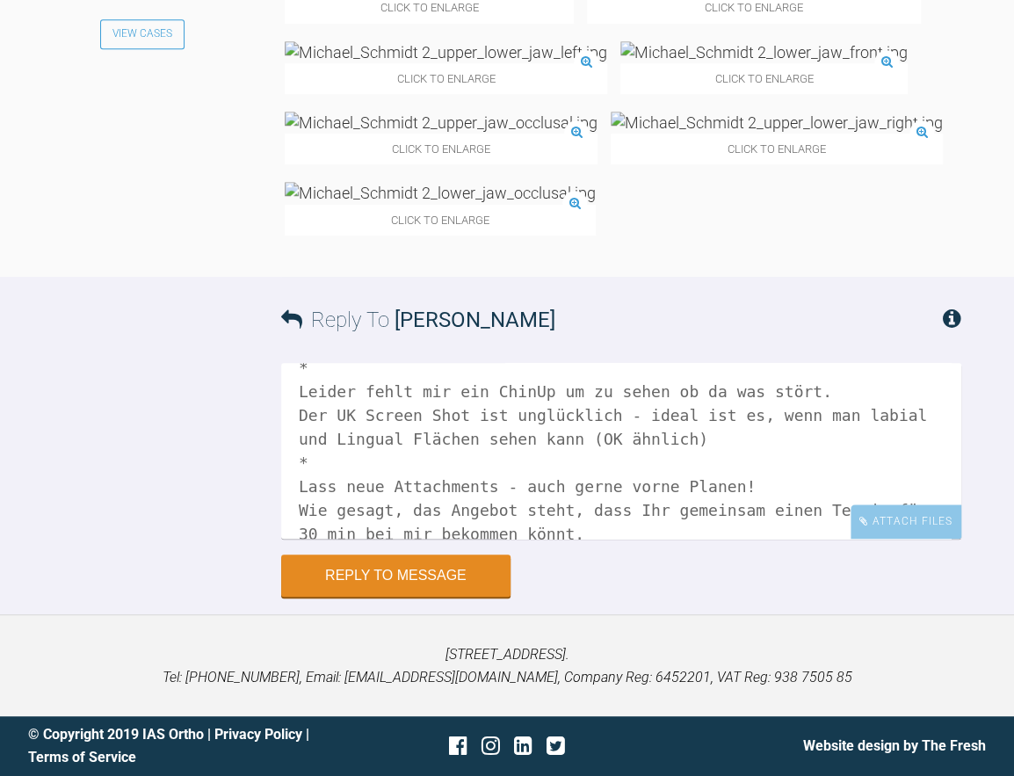
scroll to position [14044, 0]
click at [556, 538] on textarea "Hi [PERSON_NAME], ich denke beim Anschauen der Scans, dass da nicht genug Platz…" at bounding box center [621, 451] width 680 height 176
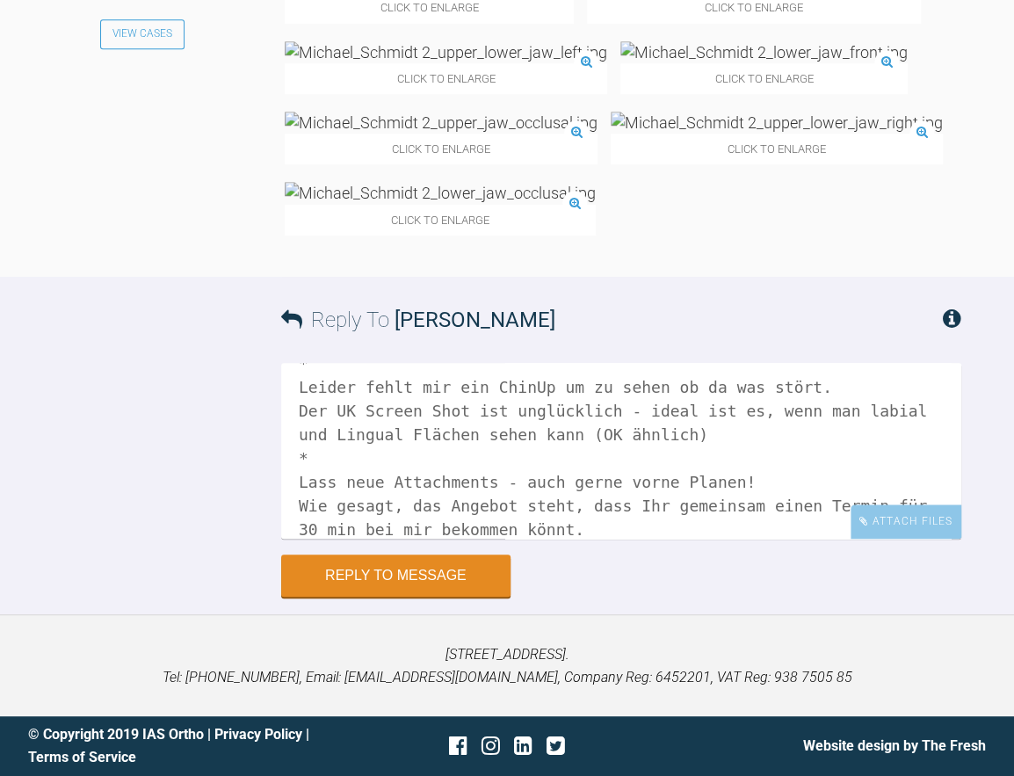
scroll to position [456, 0]
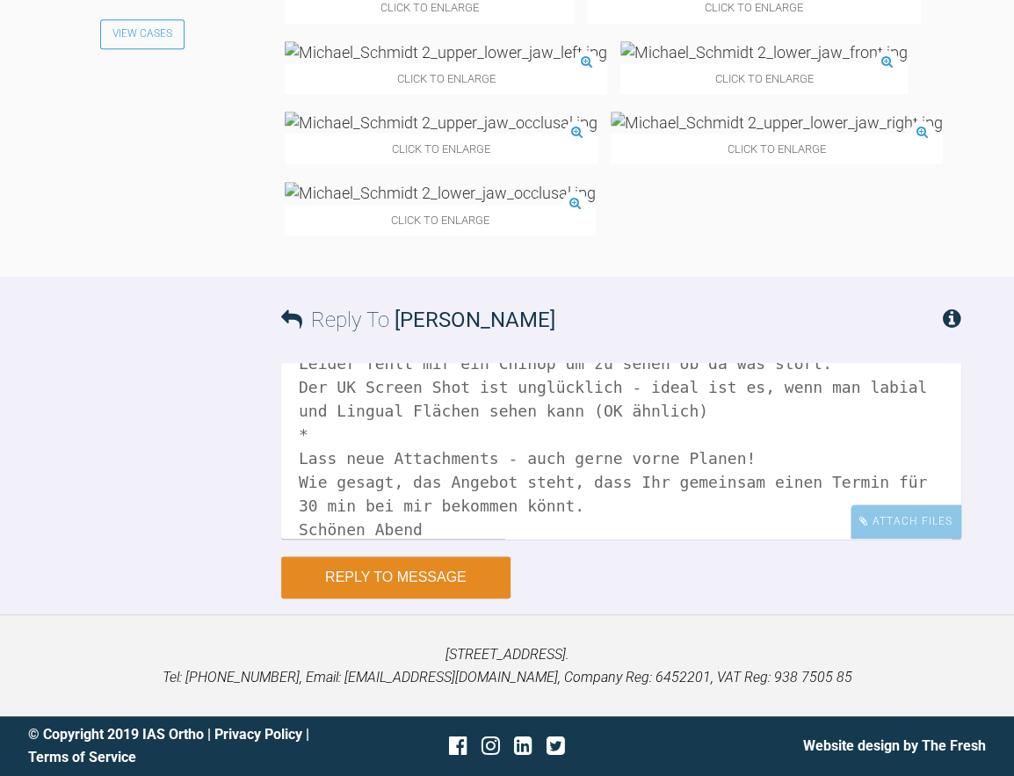
type textarea "Hi [PERSON_NAME], ich denke beim Anschauen der Scans, dass da nicht genug Platz…"
click at [400, 598] on button "Reply to Message" at bounding box center [395, 577] width 229 height 42
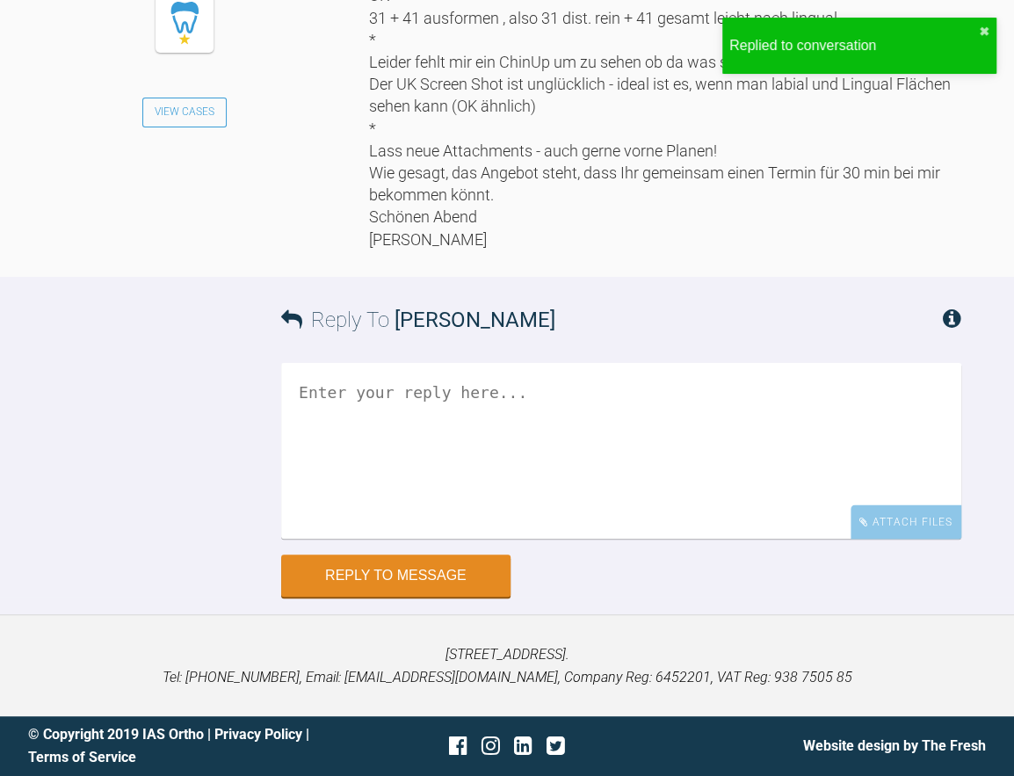
scroll to position [14702, 0]
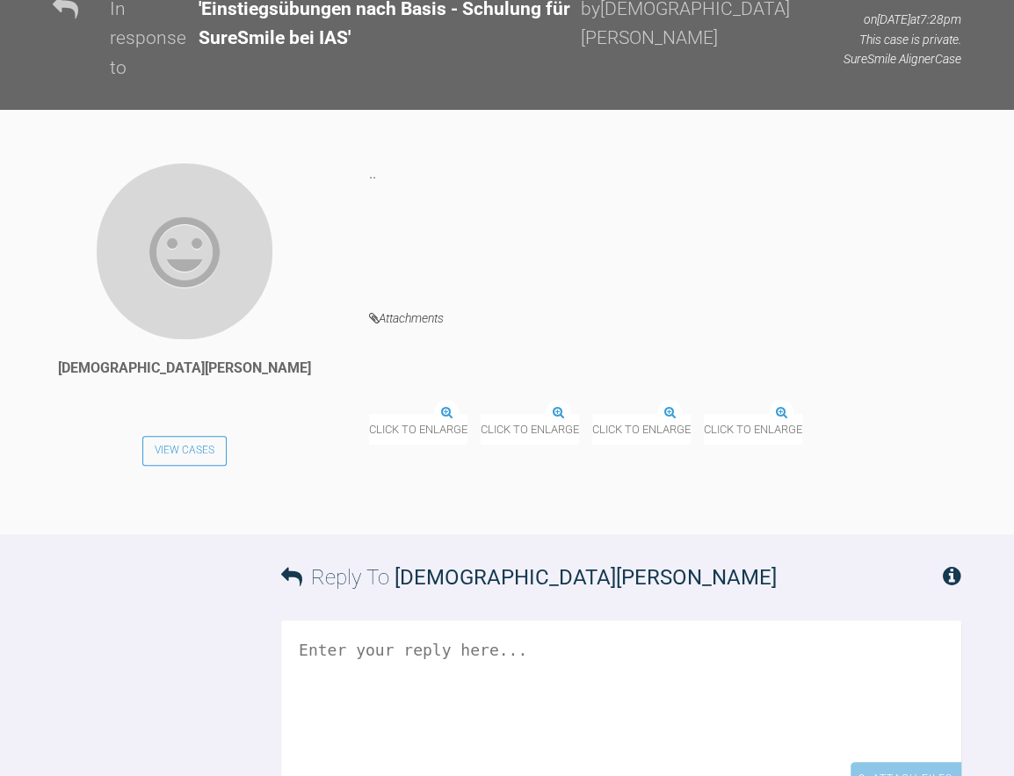
scroll to position [3135, 0]
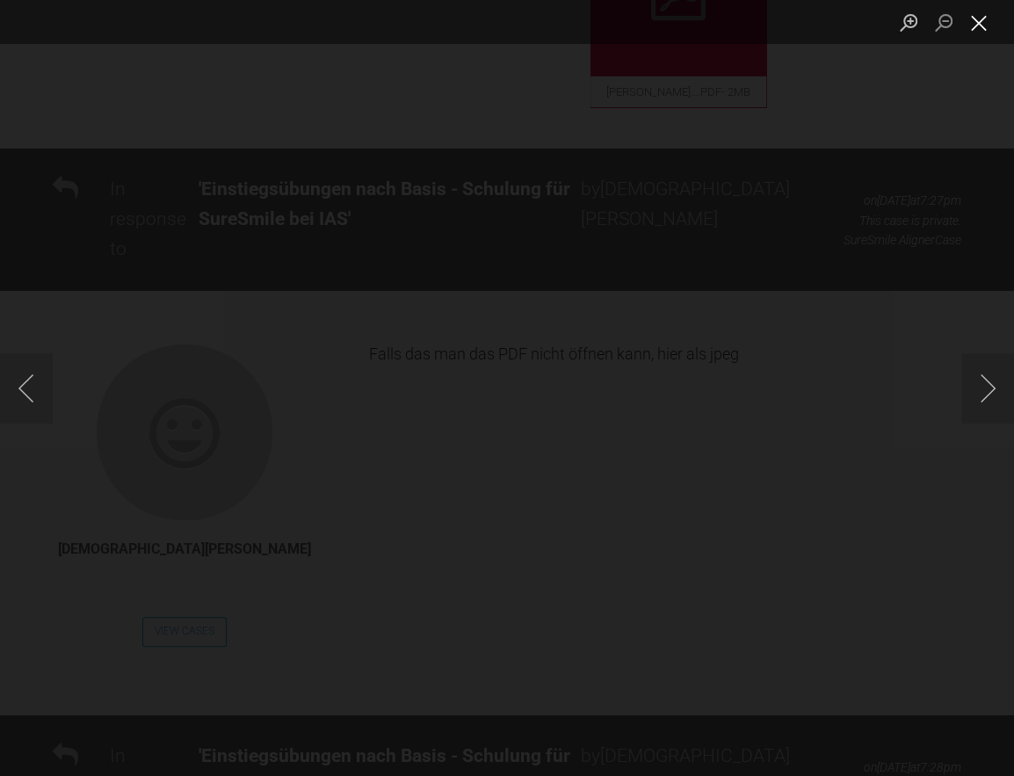
click at [979, 20] on button "Close lightbox" at bounding box center [978, 22] width 35 height 31
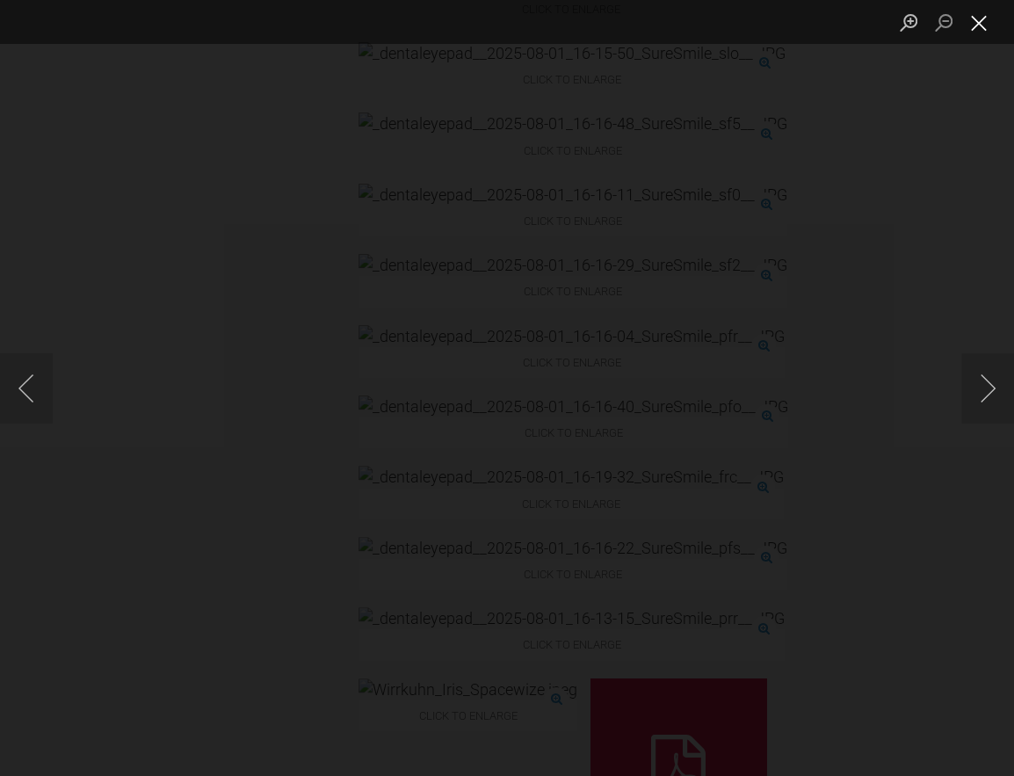
click at [979, 20] on button "Close lightbox" at bounding box center [978, 22] width 35 height 31
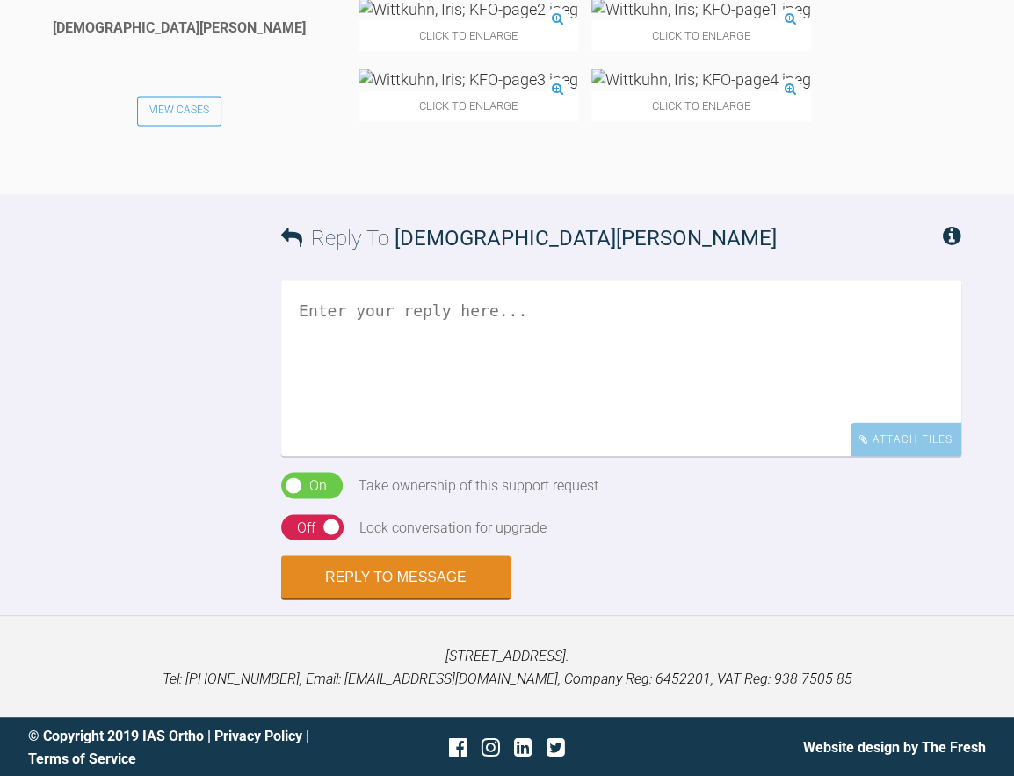
scroll to position [5067, 0]
drag, startPoint x: 321, startPoint y: 536, endPoint x: 329, endPoint y: 541, distance: 10.2
click at [321, 456] on textarea at bounding box center [621, 368] width 680 height 176
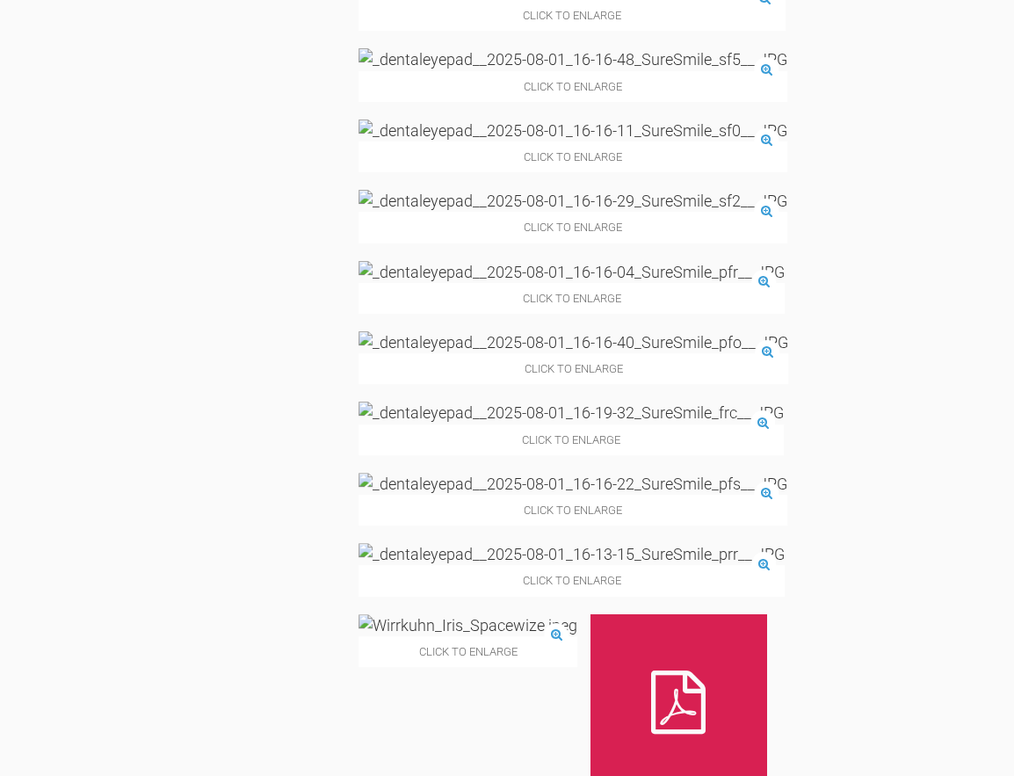
scroll to position [3047, 0]
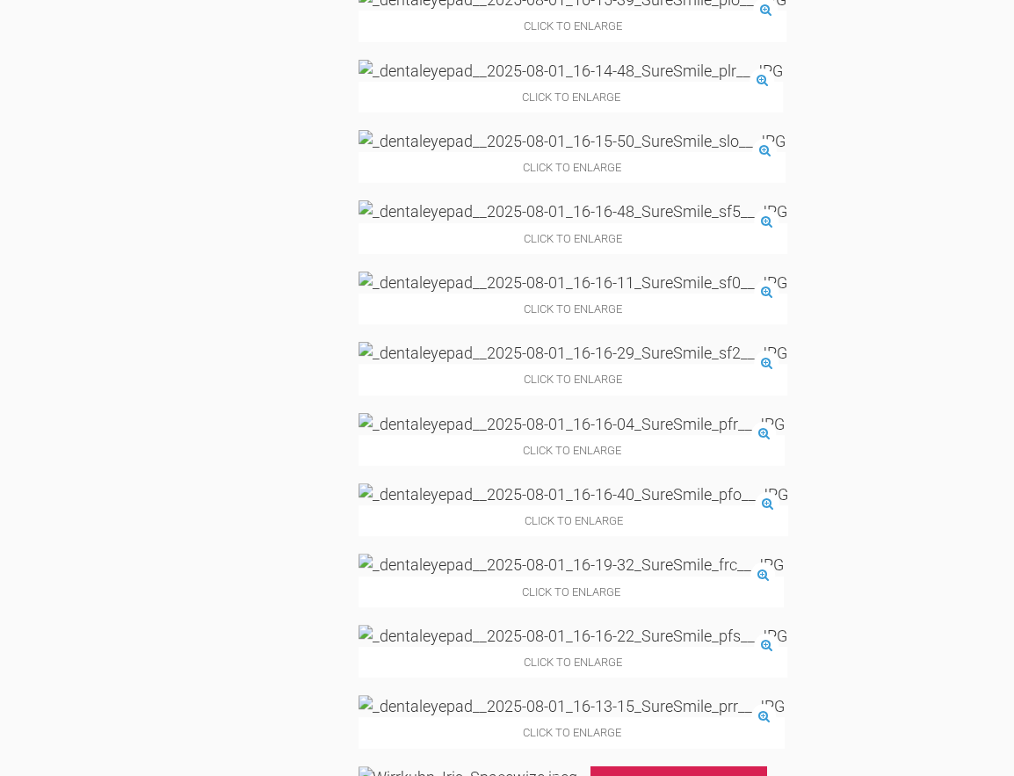
click at [577, 766] on img at bounding box center [467, 777] width 219 height 22
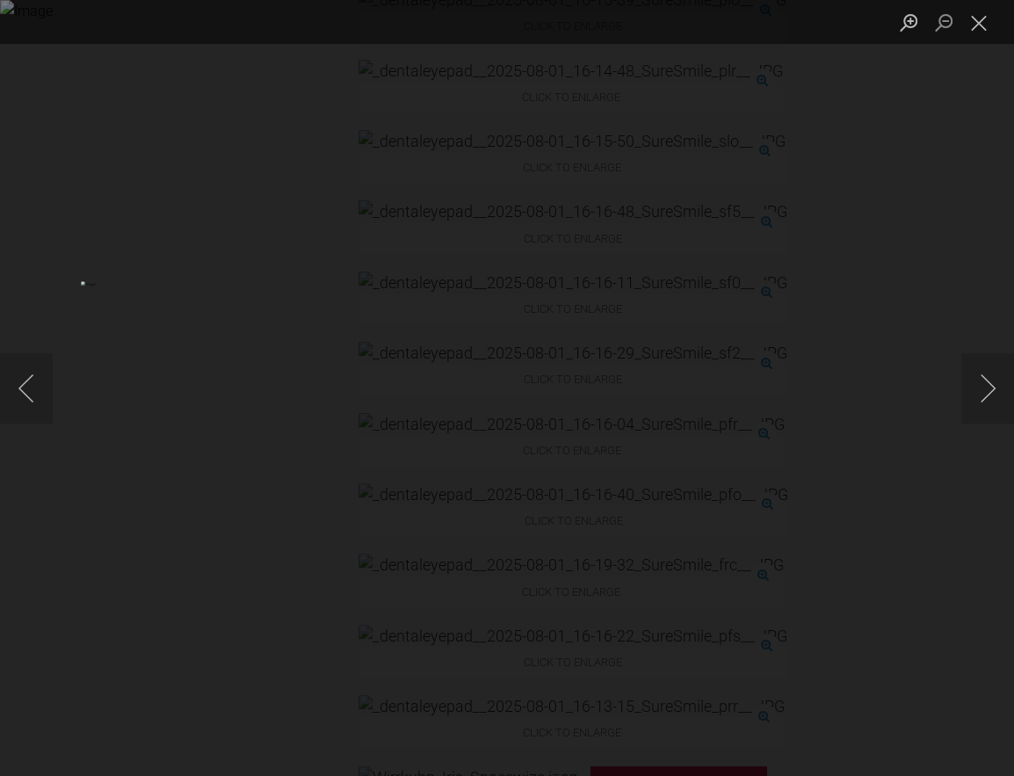
click at [857, 86] on div "Lightbox" at bounding box center [507, 388] width 1014 height 776
click at [983, 18] on button "Close lightbox" at bounding box center [978, 22] width 35 height 31
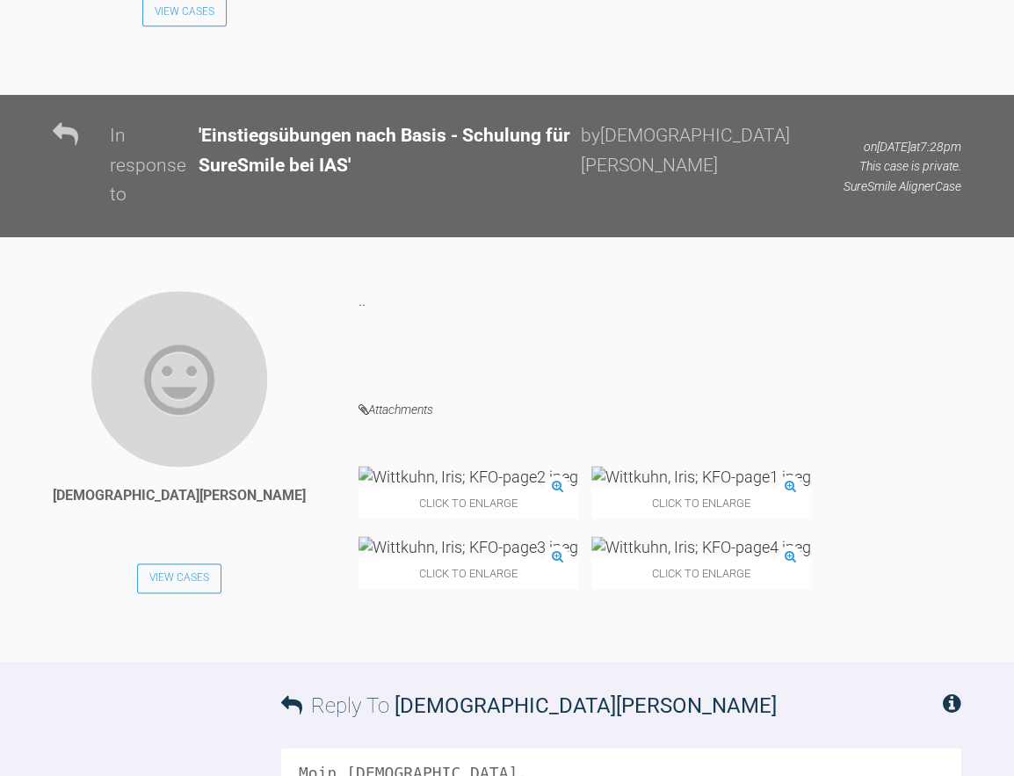
scroll to position [4540, 0]
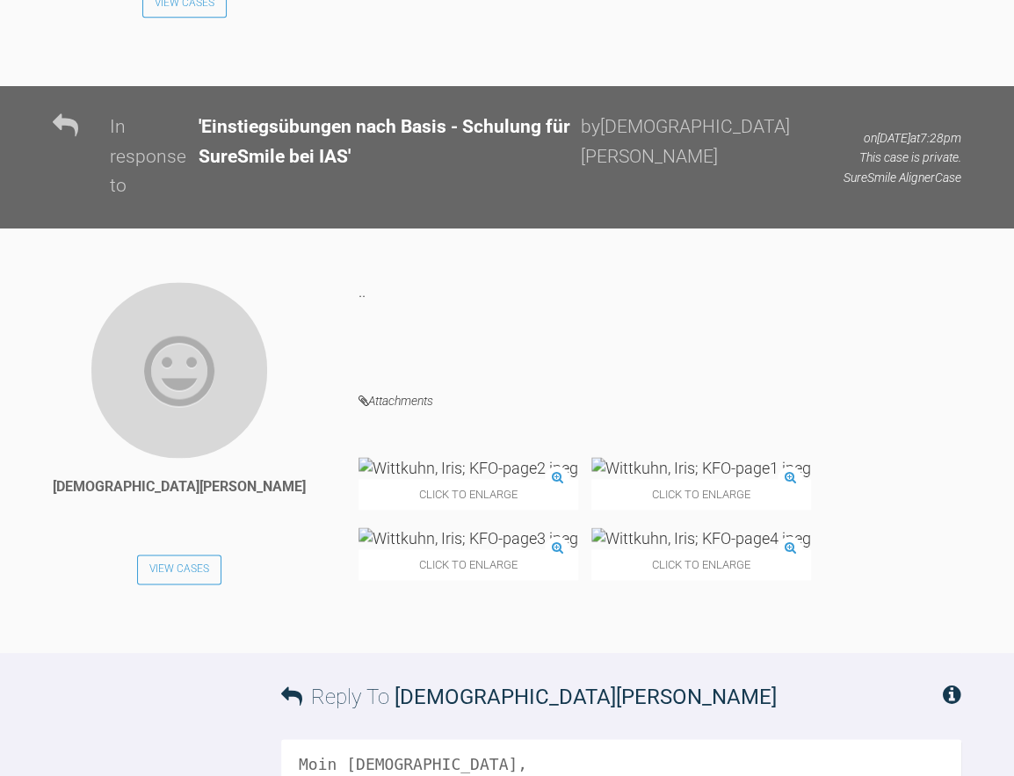
click at [379, 457] on img at bounding box center [468, 468] width 220 height 22
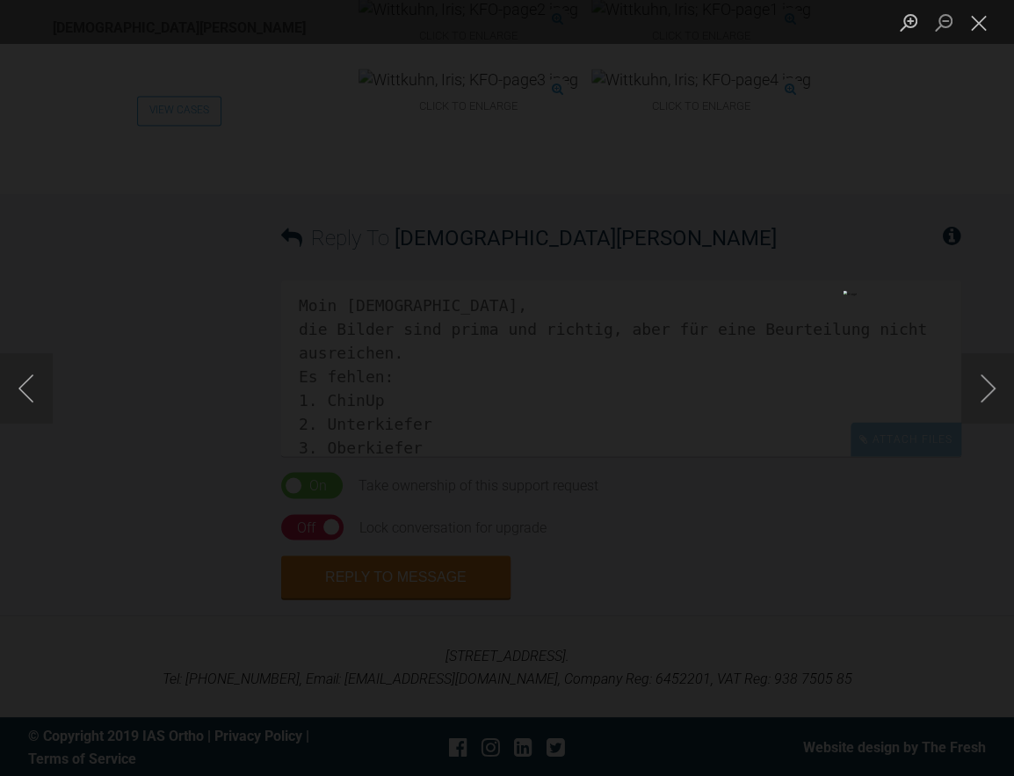
scroll to position [5291, 0]
click at [990, 394] on button "Next image" at bounding box center [987, 388] width 53 height 70
click at [985, 28] on button "Close lightbox" at bounding box center [978, 22] width 35 height 31
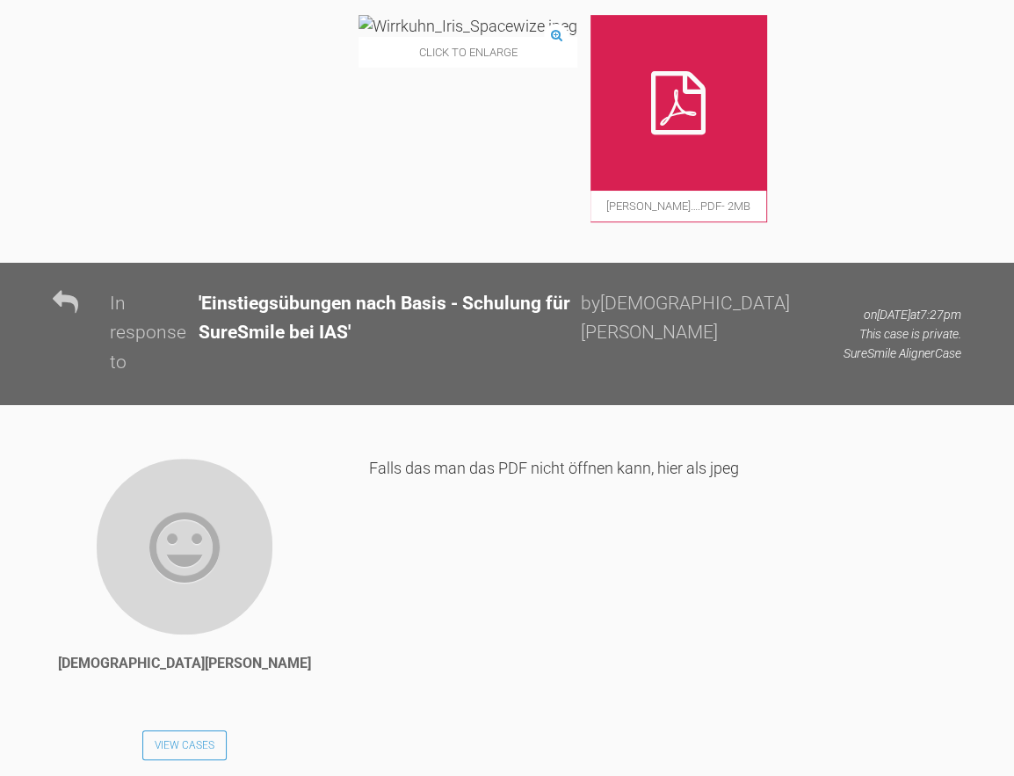
scroll to position [3359, 0]
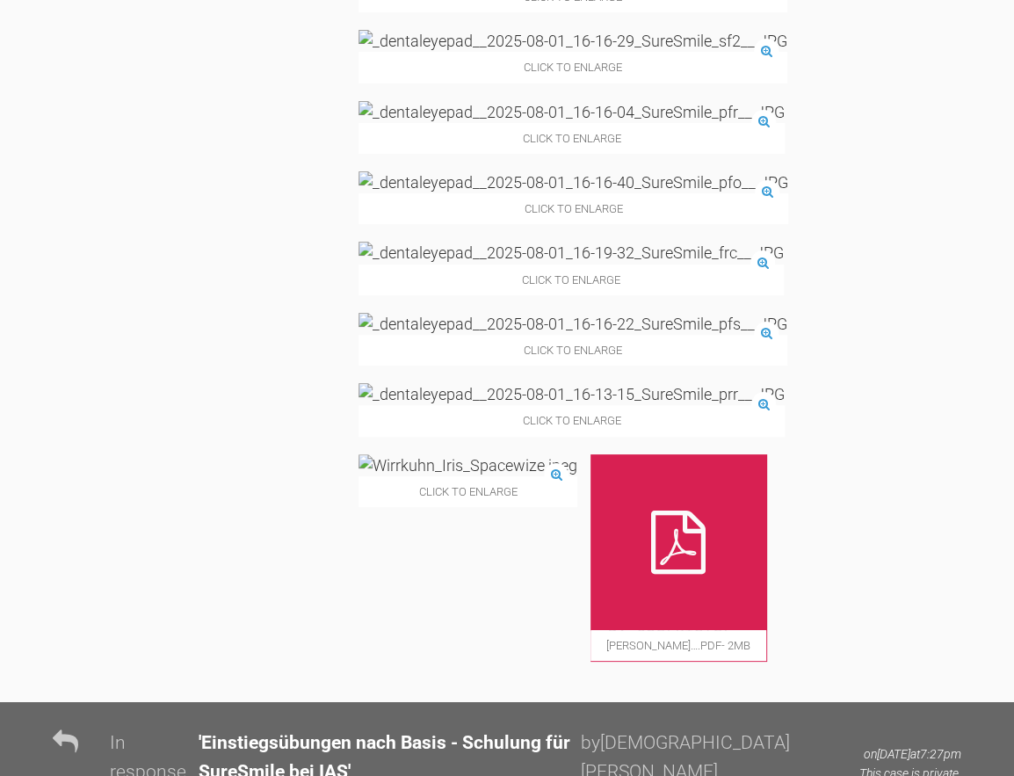
click at [769, 242] on img at bounding box center [570, 253] width 425 height 22
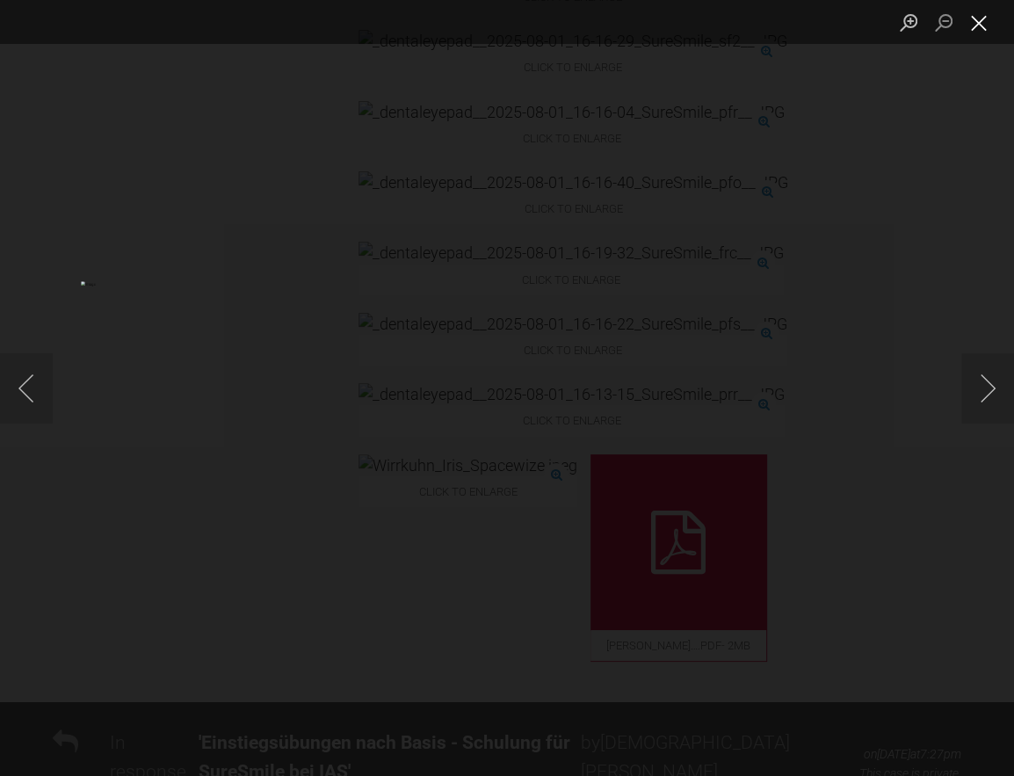
click at [978, 22] on button "Close lightbox" at bounding box center [978, 22] width 35 height 31
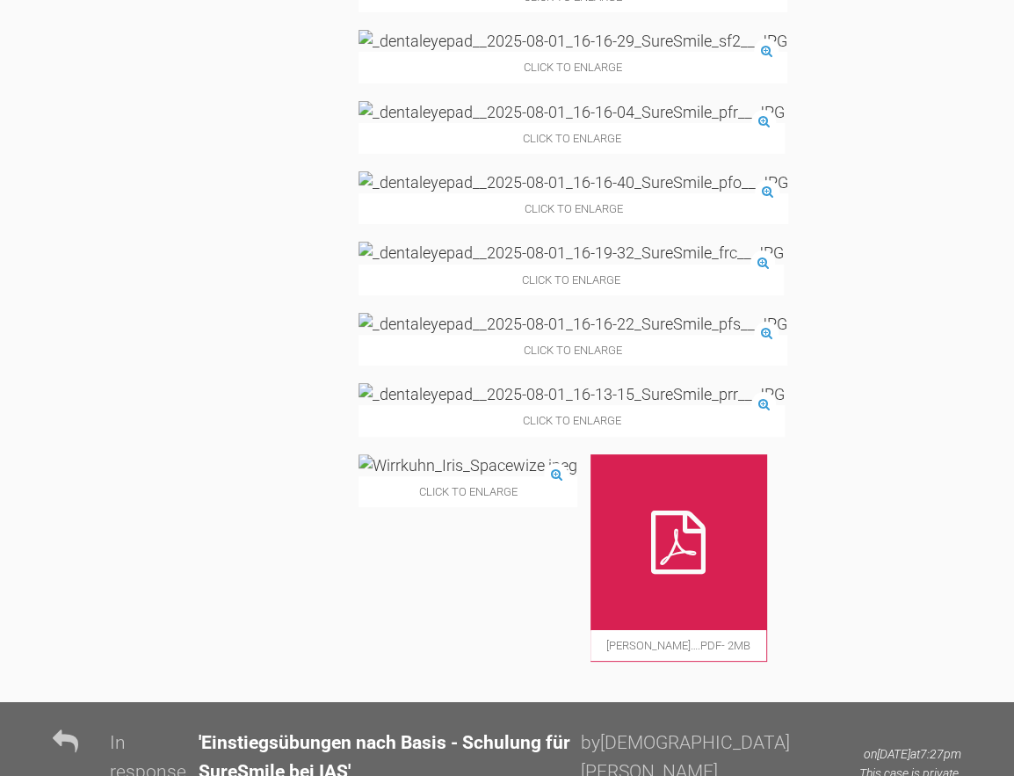
click at [577, 454] on img at bounding box center [467, 465] width 219 height 22
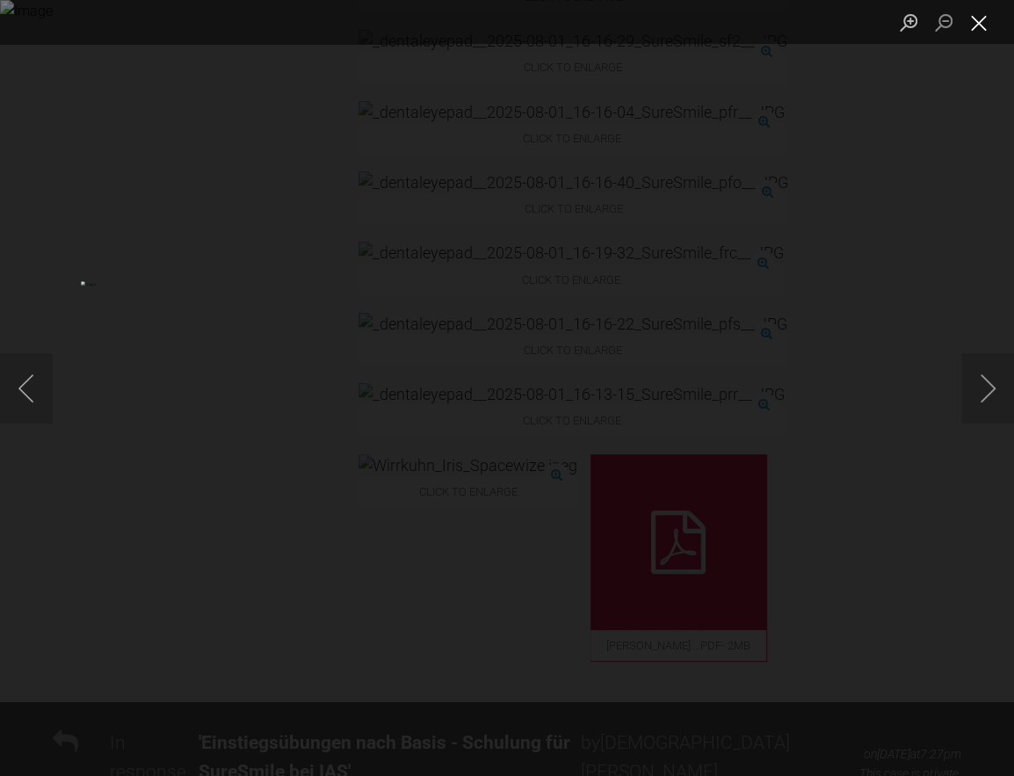
click at [985, 14] on button "Close lightbox" at bounding box center [978, 22] width 35 height 31
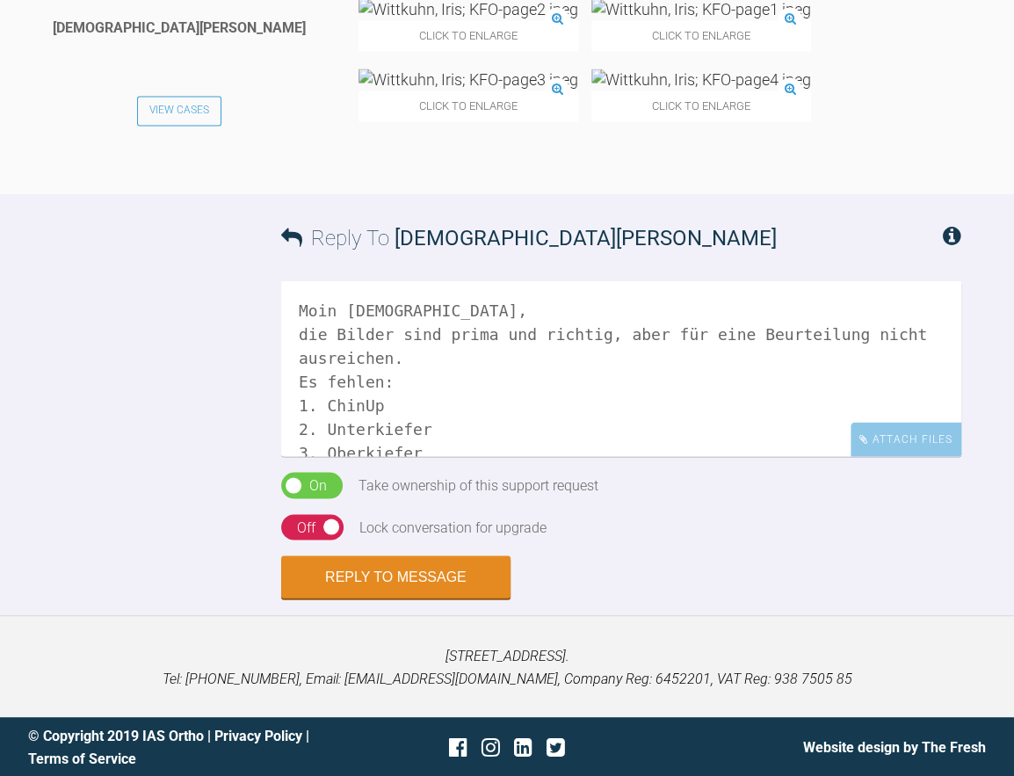
scroll to position [5291, 0]
click at [415, 356] on textarea "Moin Christian, die Bilder sind prima und richtig, aber für eine Beurteilung ni…" at bounding box center [621, 368] width 680 height 176
click at [464, 444] on textarea "Moin Christian, die Bilder sind prima und richtig, aber für eine Beurteilung ni…" at bounding box center [621, 368] width 680 height 176
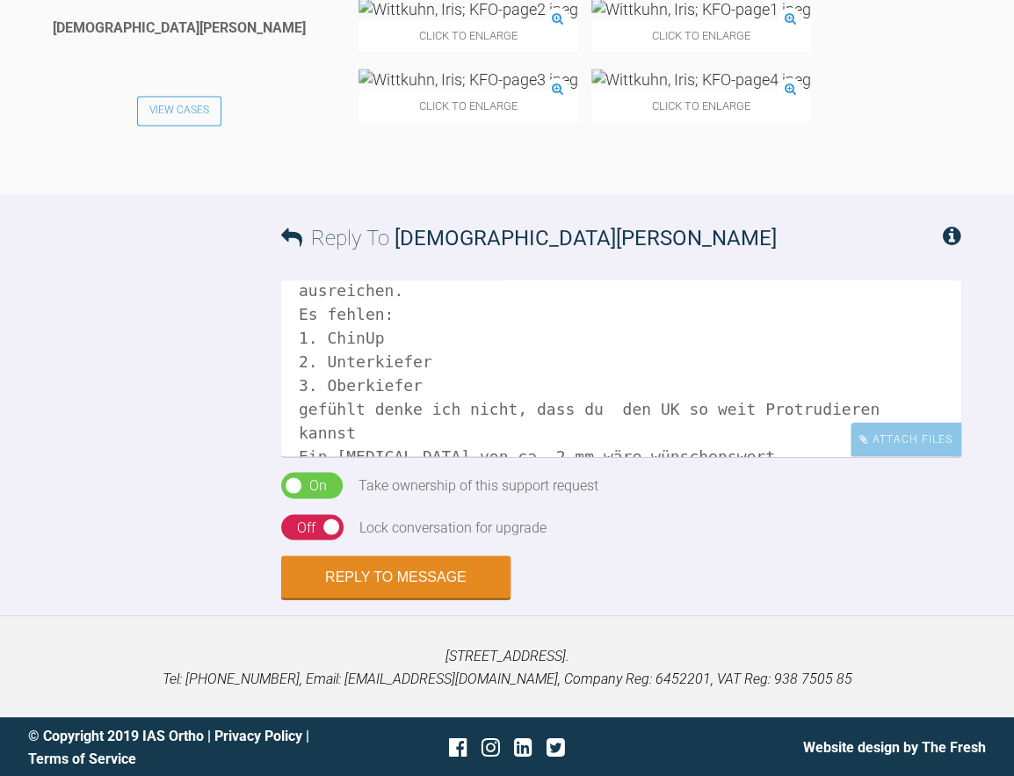
scroll to position [72, 0]
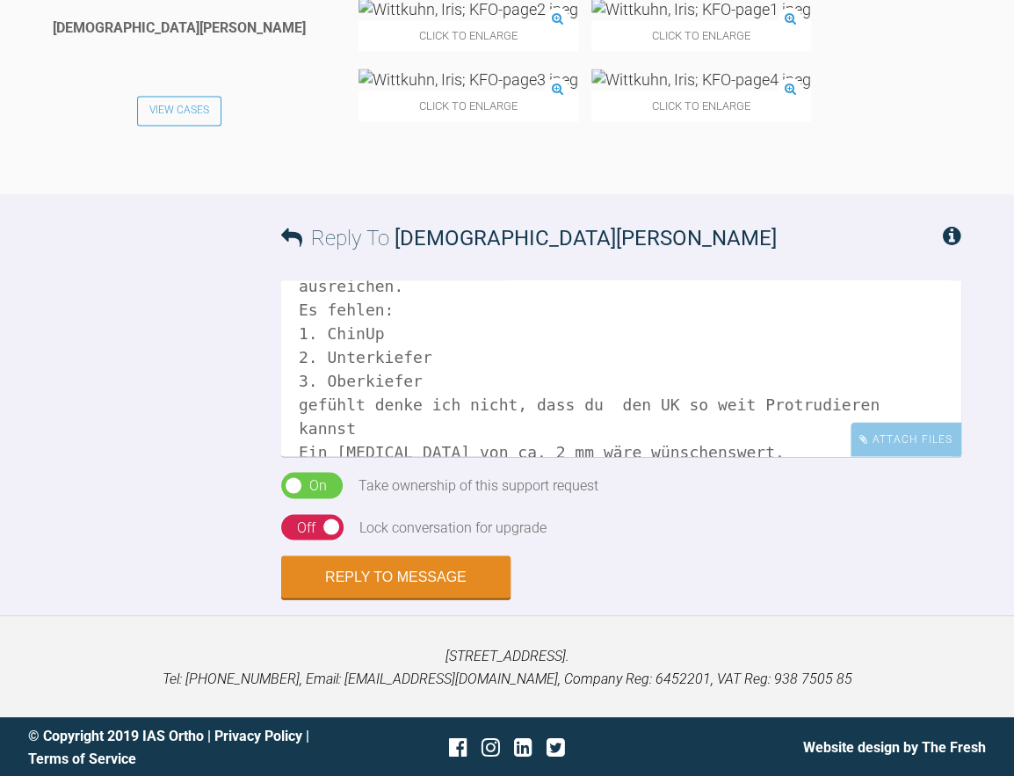
click at [711, 426] on textarea "Moin Christian, die Bilder sind prima und richtig, aber für eine Beurteilung ni…" at bounding box center [621, 368] width 680 height 176
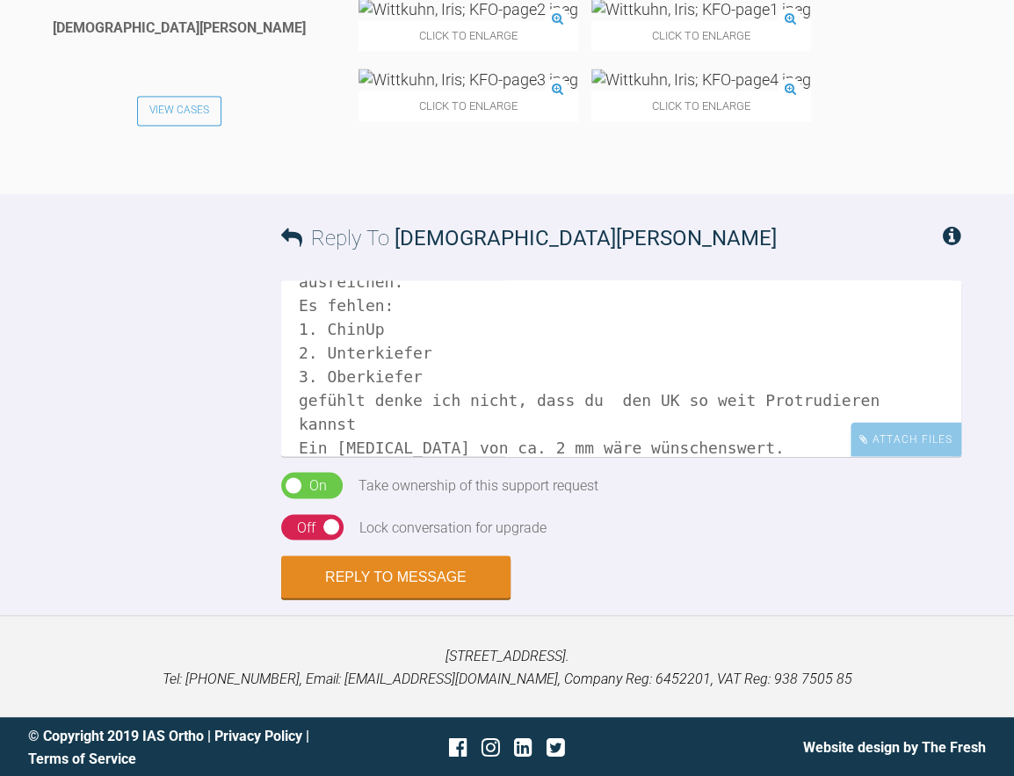
scroll to position [100, 0]
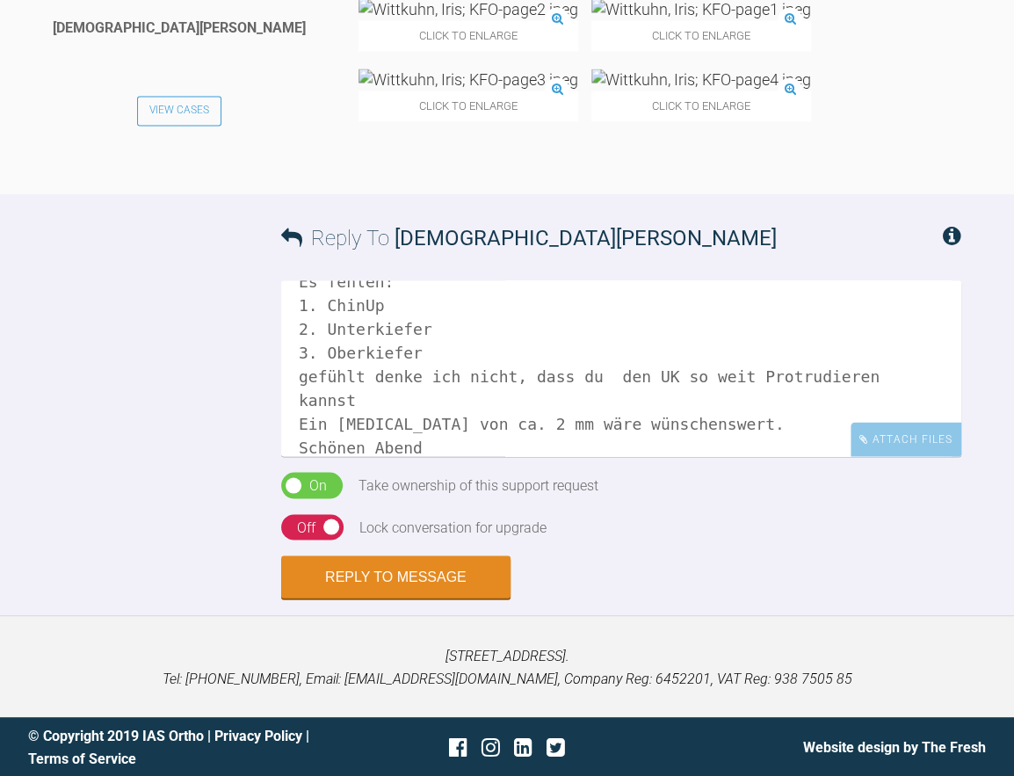
type textarea "Moin Christian, die Bilder sind prima und richtig, aber für eine Beurteilung ni…"
click at [333, 532] on div "On Off" at bounding box center [312, 527] width 62 height 26
click at [367, 577] on button "Reply to Message" at bounding box center [395, 578] width 229 height 42
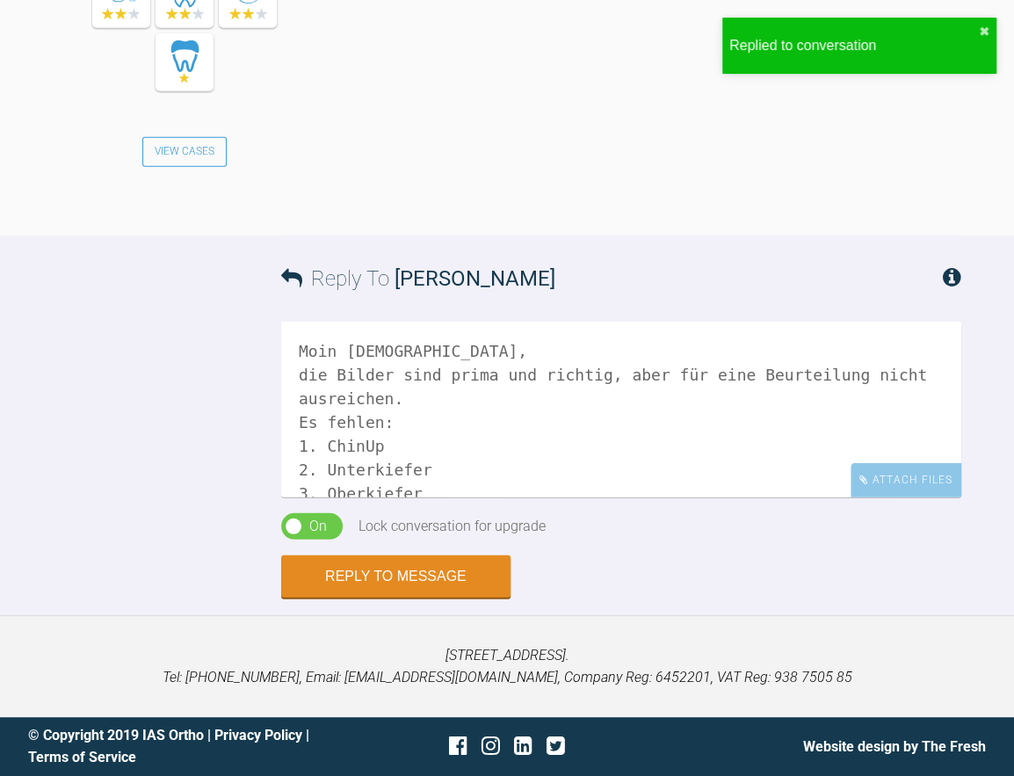
scroll to position [5796, 0]
